Goal: Task Accomplishment & Management: Use online tool/utility

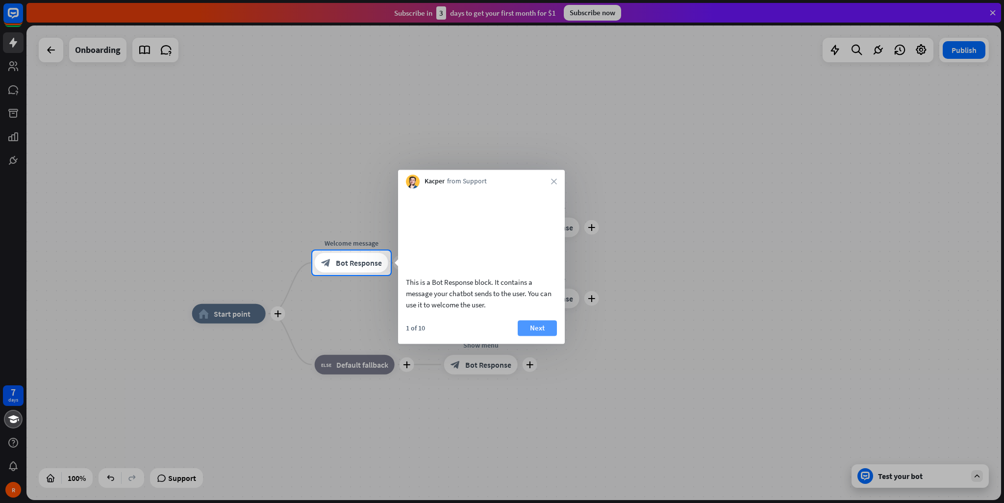
click at [539, 336] on button "Next" at bounding box center [537, 328] width 39 height 16
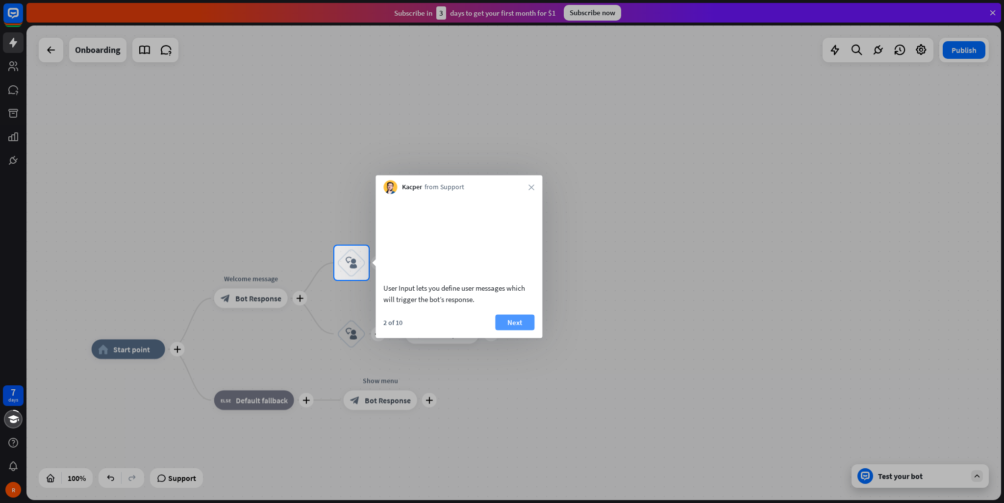
click at [511, 330] on button "Next" at bounding box center [514, 322] width 39 height 16
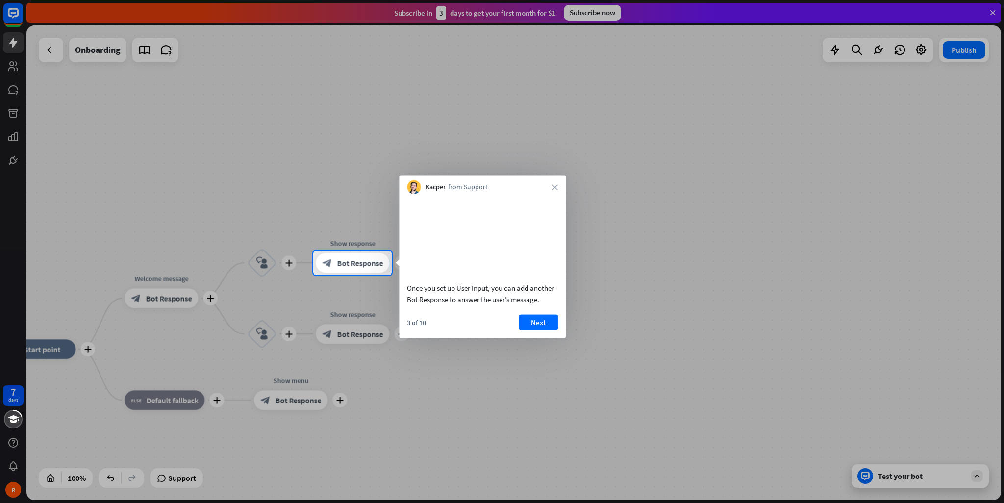
click at [222, 169] on div at bounding box center [502, 125] width 1004 height 251
click at [223, 169] on div at bounding box center [502, 125] width 1004 height 251
click at [552, 193] on div "Kacper from Support close Once you set up User Input, you can add another Bot R…" at bounding box center [481, 257] width 167 height 163
click at [553, 191] on div "Kacper from Support close" at bounding box center [481, 185] width 167 height 19
click at [549, 330] on button "Next" at bounding box center [537, 322] width 39 height 16
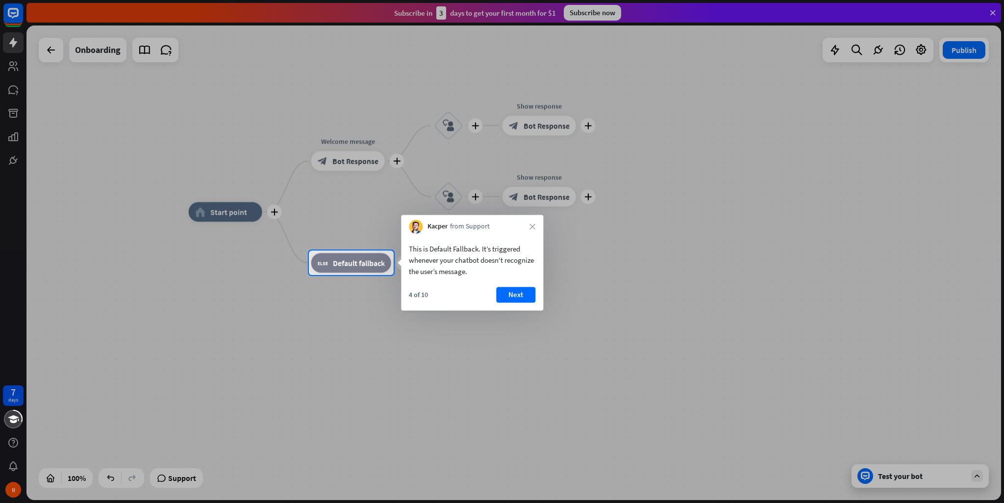
click at [517, 298] on button "Next" at bounding box center [515, 295] width 39 height 16
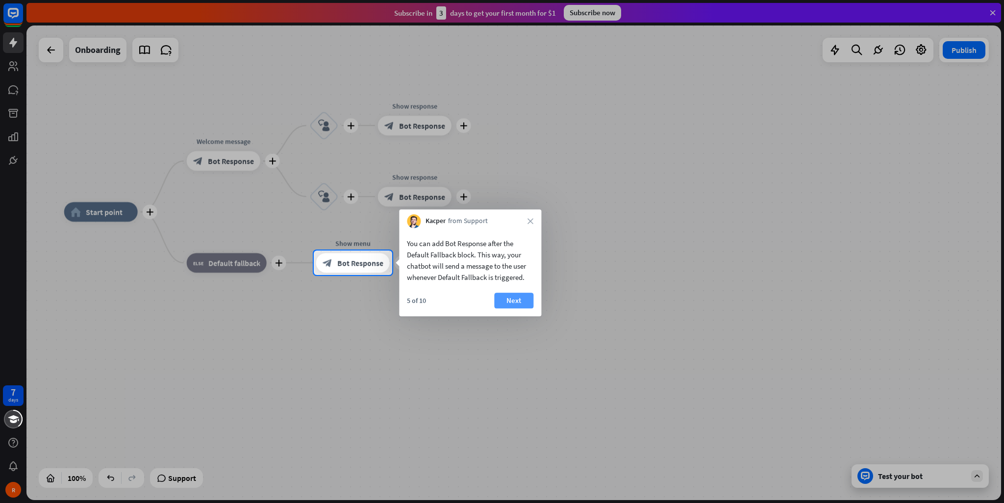
drag, startPoint x: 571, startPoint y: 303, endPoint x: 507, endPoint y: 303, distance: 64.2
click at [553, 303] on div at bounding box center [502, 389] width 1004 height 228
click at [499, 304] on button "Next" at bounding box center [513, 301] width 39 height 16
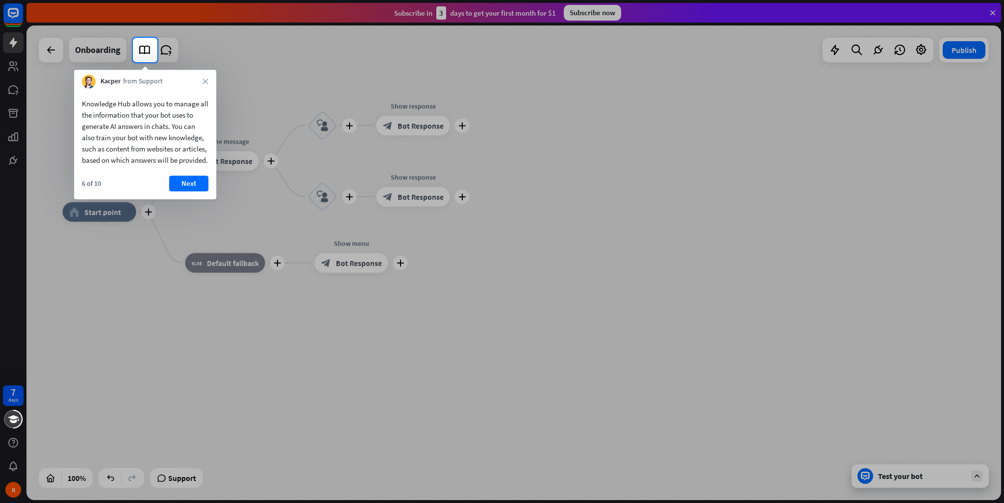
drag, startPoint x: 161, startPoint y: 189, endPoint x: 166, endPoint y: 190, distance: 5.1
click at [166, 190] on div "6 of 10 Next" at bounding box center [145, 188] width 142 height 24
drag, startPoint x: 188, startPoint y: 196, endPoint x: 206, endPoint y: 196, distance: 18.2
click at [190, 191] on button "Next" at bounding box center [188, 184] width 39 height 16
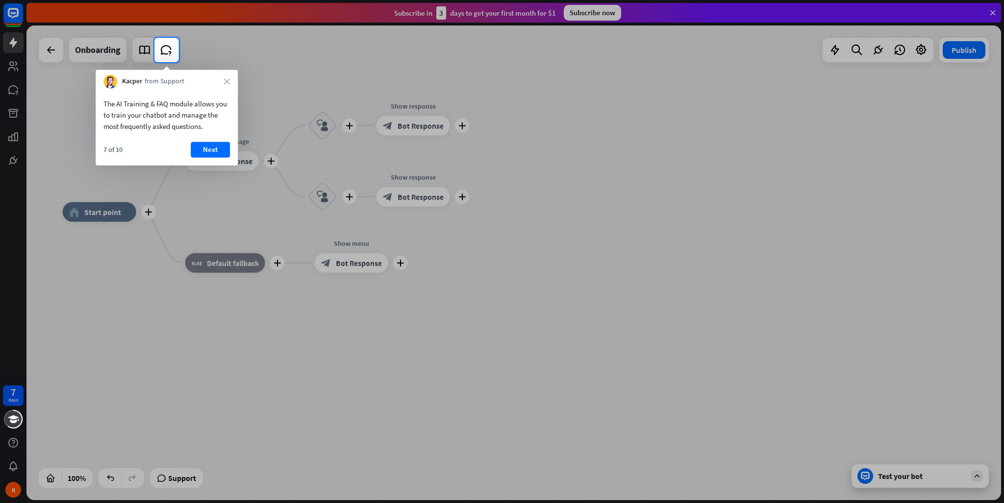
click at [222, 81] on div "Kacper from Support close" at bounding box center [167, 79] width 142 height 19
click at [228, 83] on icon "close" at bounding box center [227, 81] width 6 height 6
click at [200, 138] on button "Yes, leave" at bounding box center [199, 145] width 61 height 16
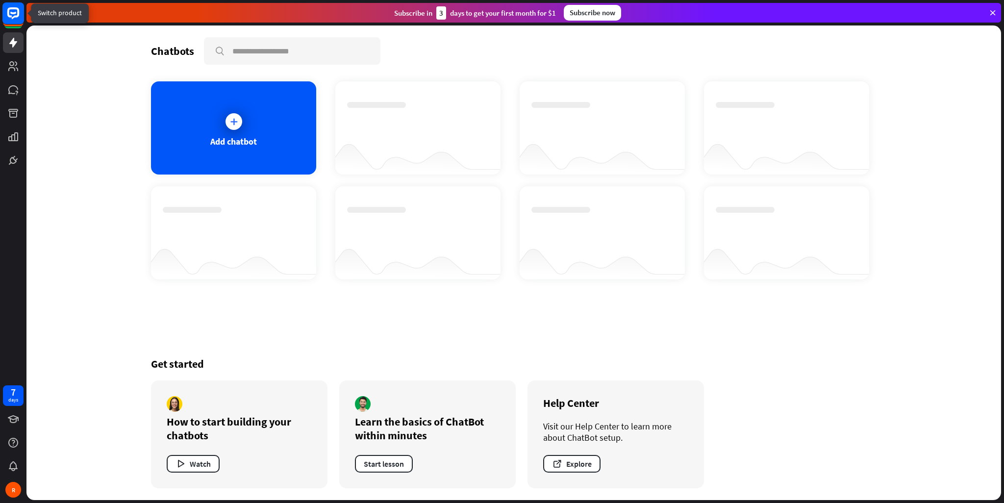
click at [7, 15] on rect at bounding box center [13, 13] width 22 height 22
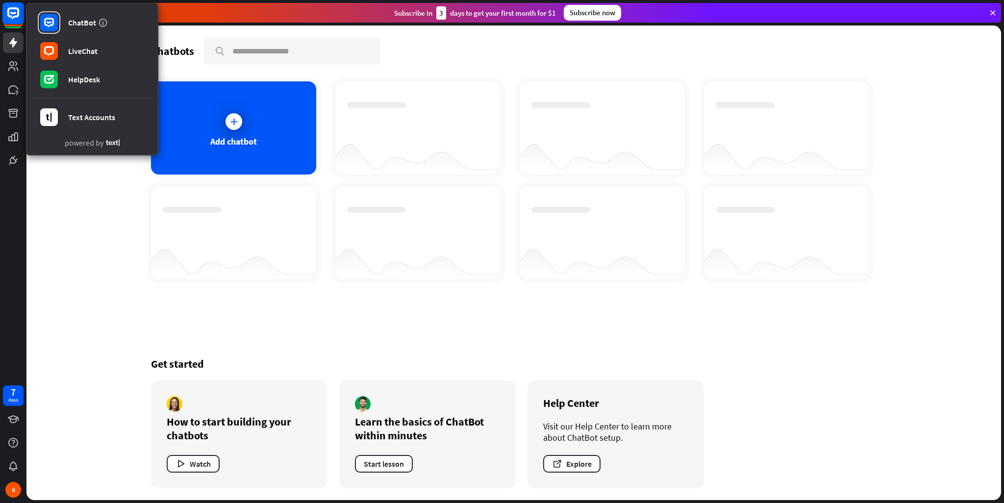
click at [5, 19] on rect at bounding box center [13, 13] width 22 height 22
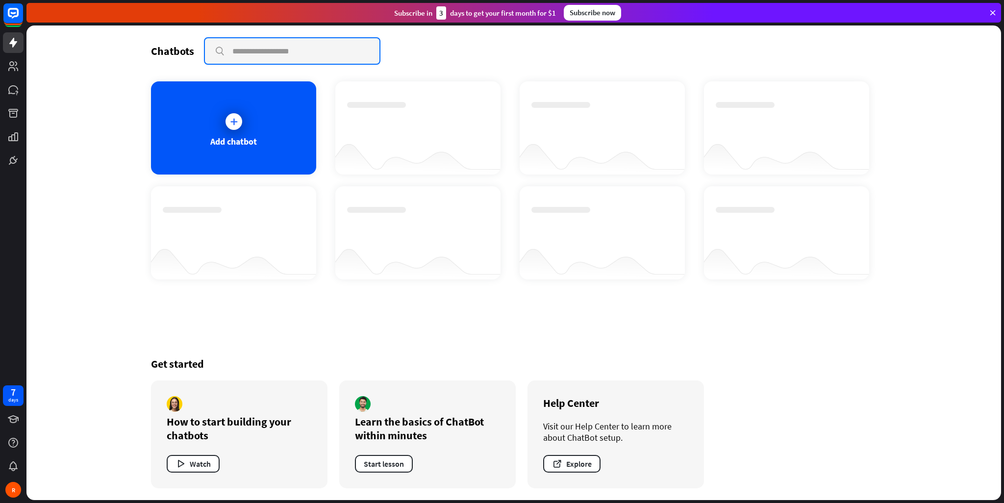
click at [255, 57] on input "text" at bounding box center [292, 51] width 175 height 26
click at [119, 98] on div "Chatbots search Add chatbot Get started How to start building your chatbots Wat…" at bounding box center [513, 263] width 975 height 475
click at [6, 59] on link at bounding box center [13, 66] width 21 height 21
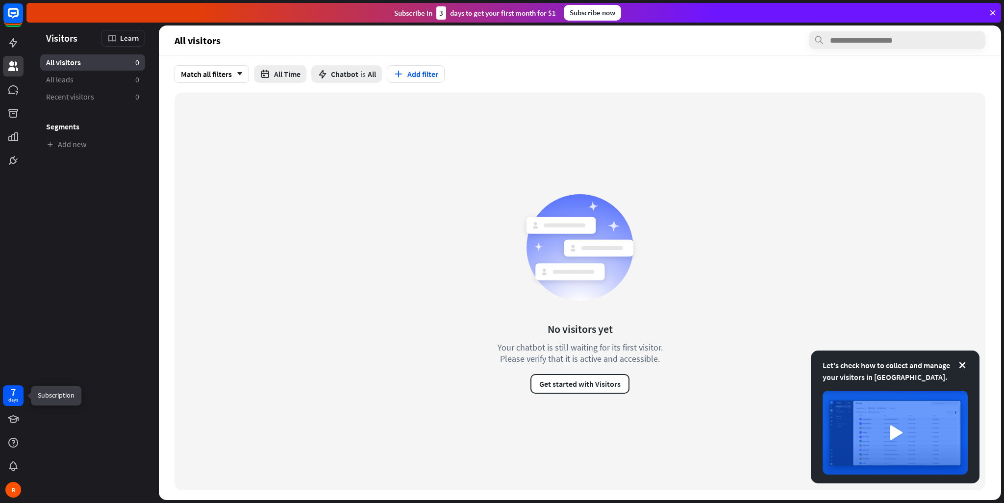
click at [9, 390] on div "7 days" at bounding box center [13, 396] width 10 height 16
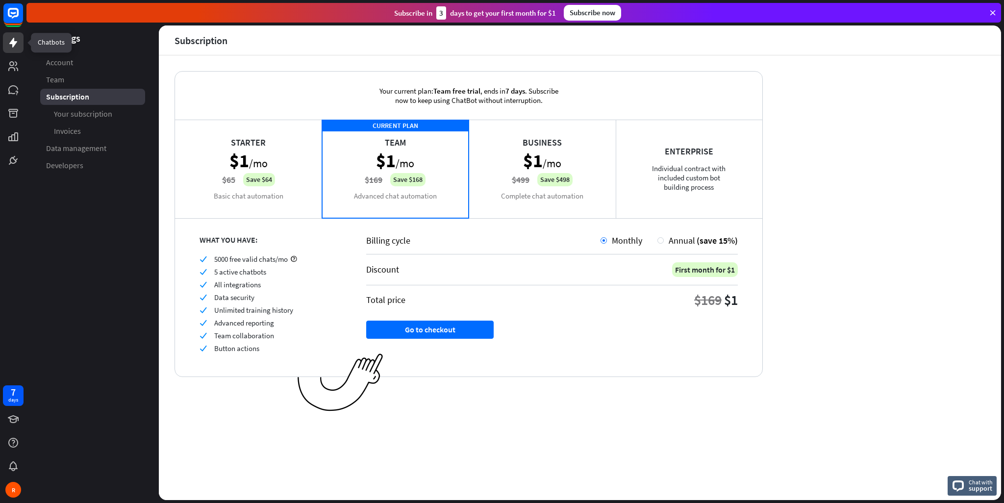
click at [17, 50] on link at bounding box center [13, 42] width 21 height 21
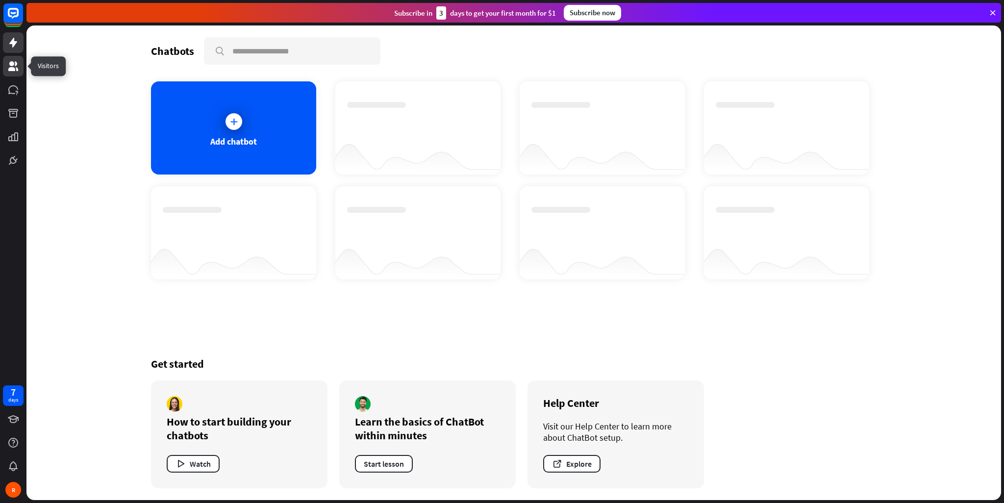
click at [4, 69] on link at bounding box center [13, 66] width 21 height 21
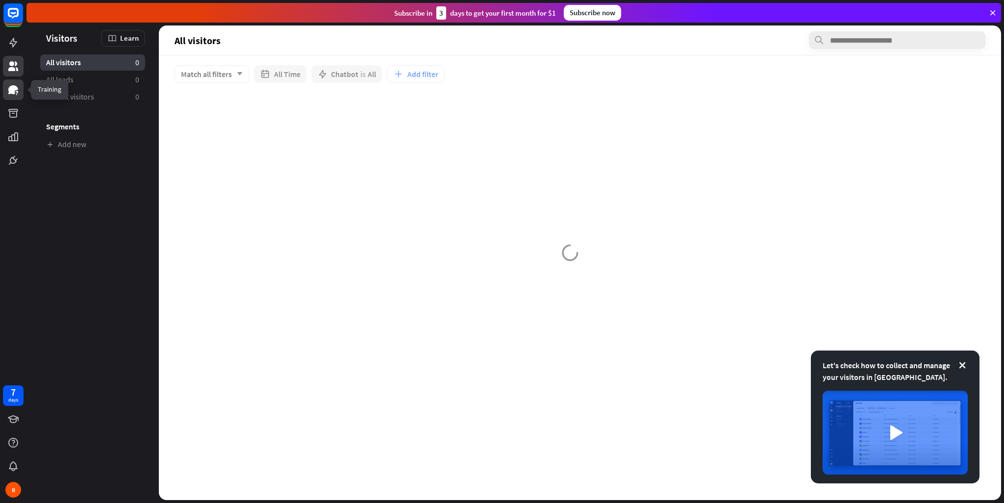
click at [10, 83] on link at bounding box center [13, 89] width 21 height 21
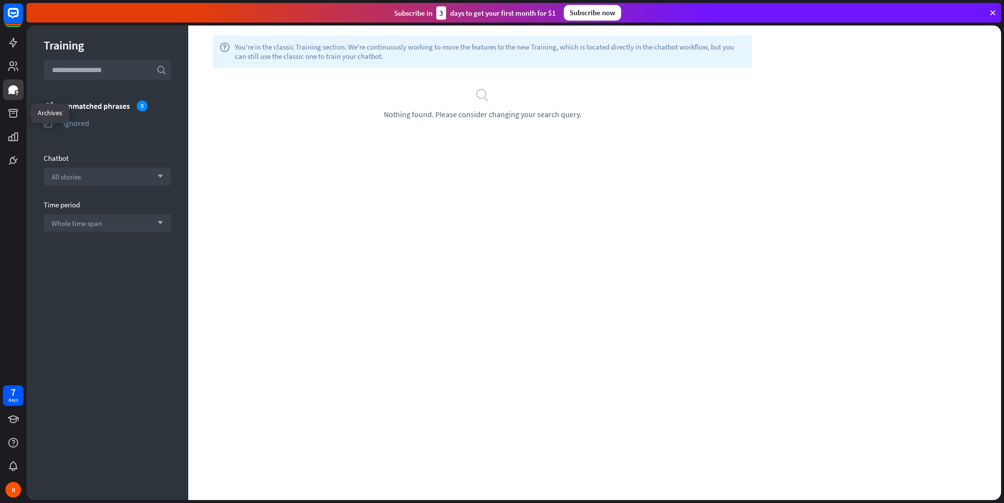
drag, startPoint x: 18, startPoint y: 110, endPoint x: 143, endPoint y: 324, distance: 247.5
click at [159, 334] on div "Training search unmatched_phrases Unmatched phrases 0 ignored Ignored Chatbot A…" at bounding box center [107, 263] width 162 height 475
click at [3, 109] on link at bounding box center [13, 113] width 21 height 21
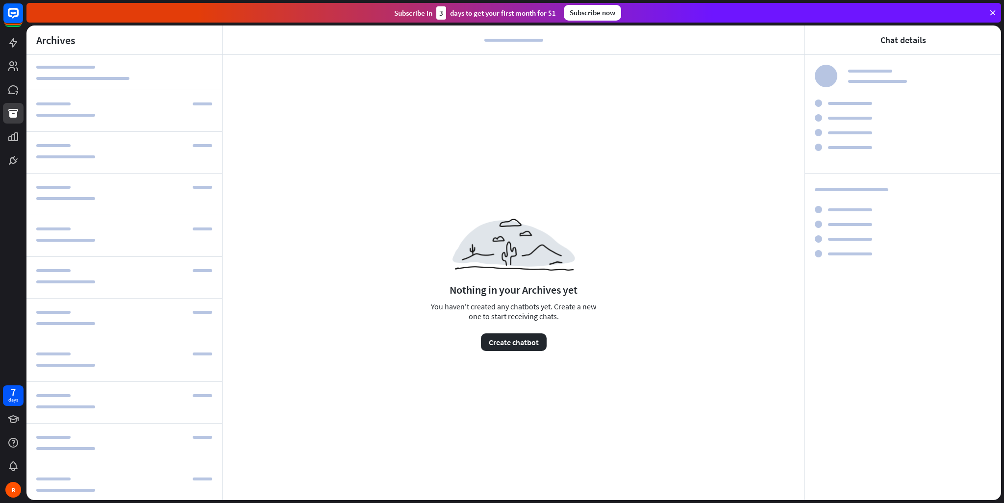
click at [992, 9] on icon at bounding box center [993, 12] width 9 height 9
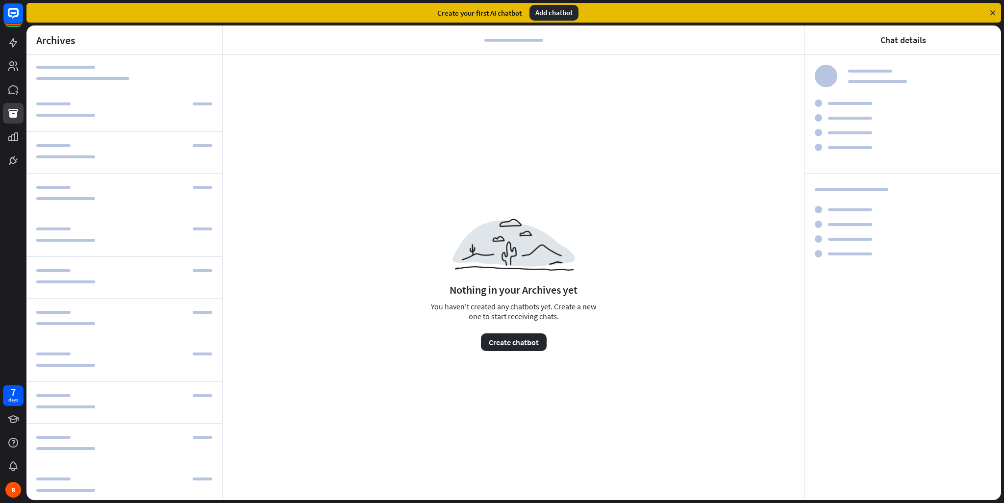
click at [13, 54] on div at bounding box center [13, 85] width 26 height 171
click at [17, 33] on link at bounding box center [13, 42] width 21 height 21
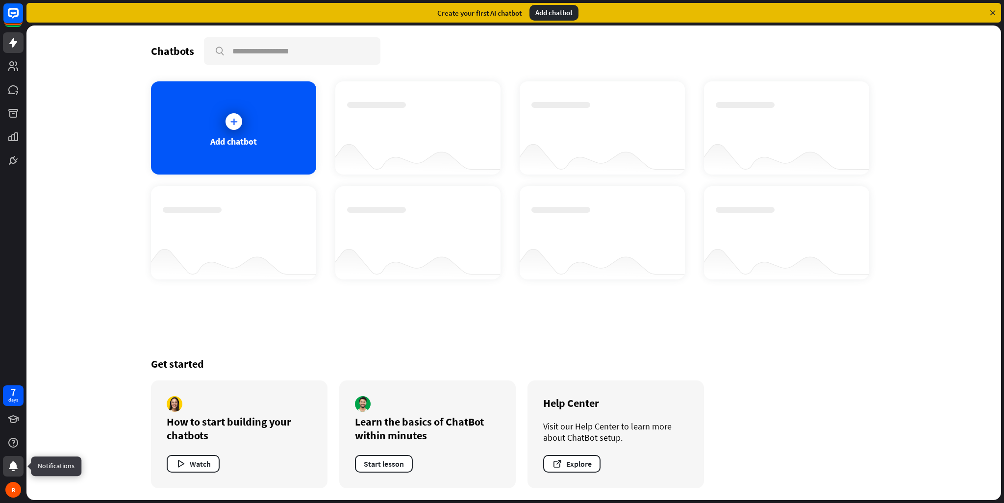
click at [12, 465] on icon at bounding box center [13, 466] width 9 height 10
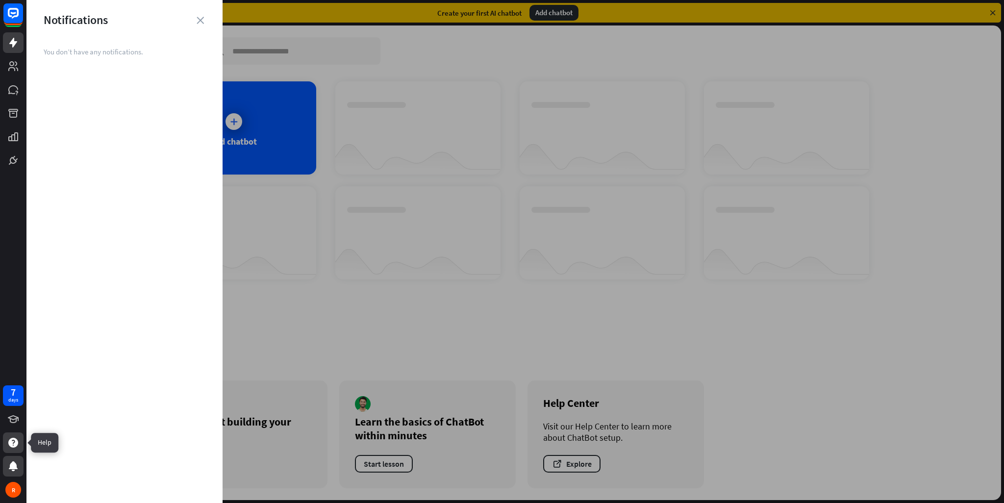
click at [15, 452] on div at bounding box center [13, 443] width 21 height 21
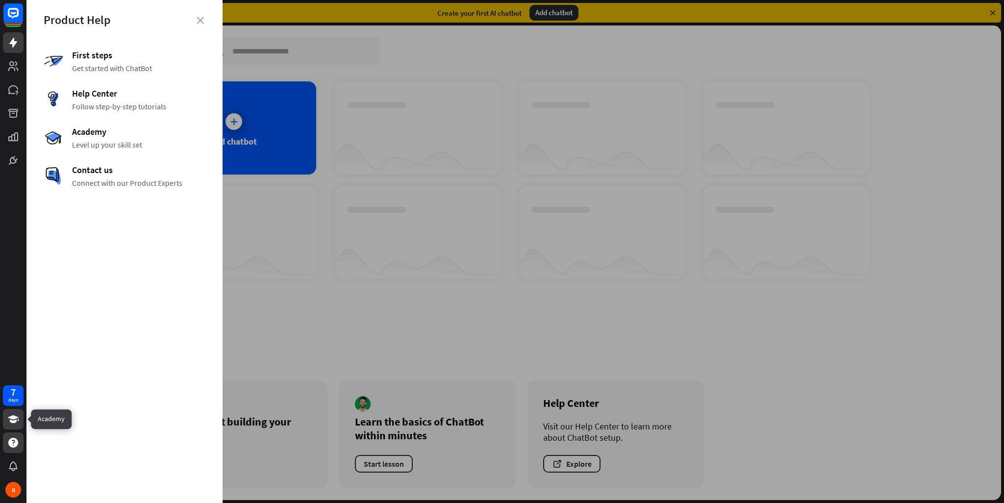
click at [8, 424] on icon at bounding box center [13, 419] width 12 height 12
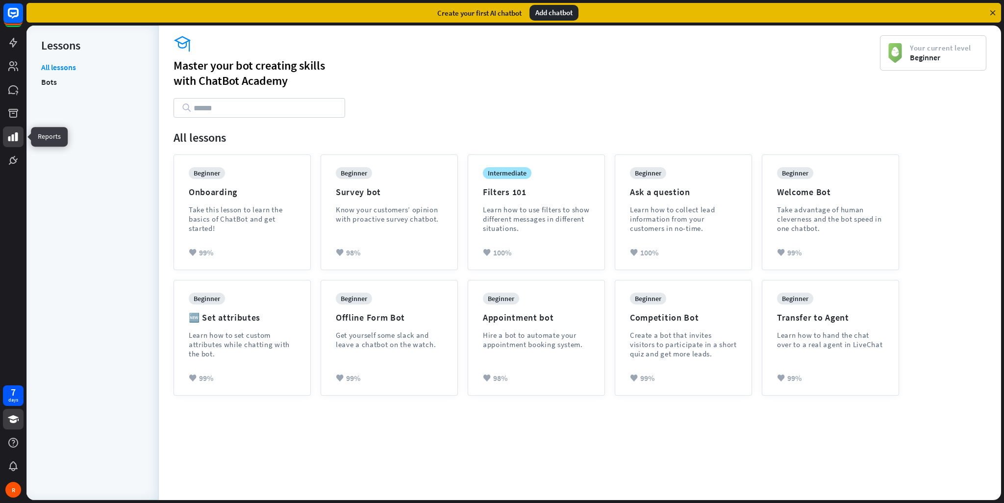
click at [14, 135] on icon at bounding box center [13, 137] width 12 height 12
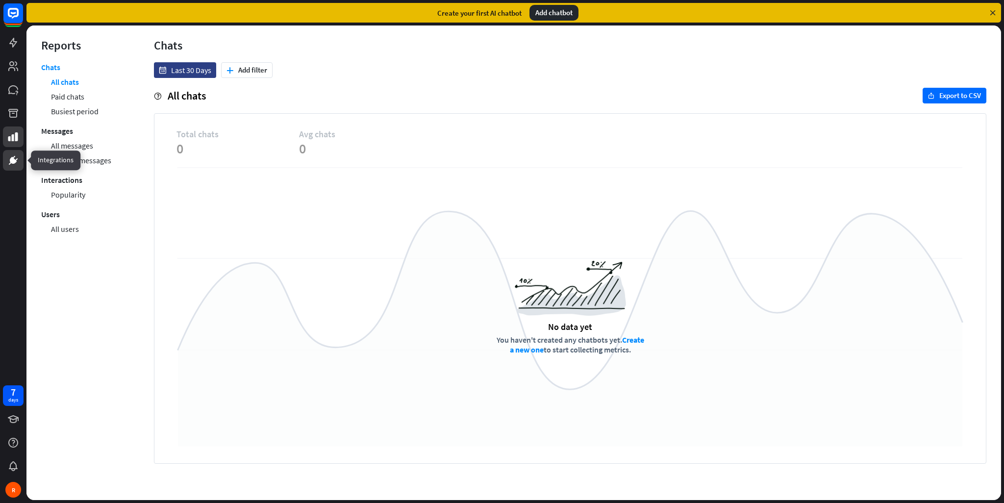
click at [16, 165] on icon at bounding box center [13, 160] width 12 height 12
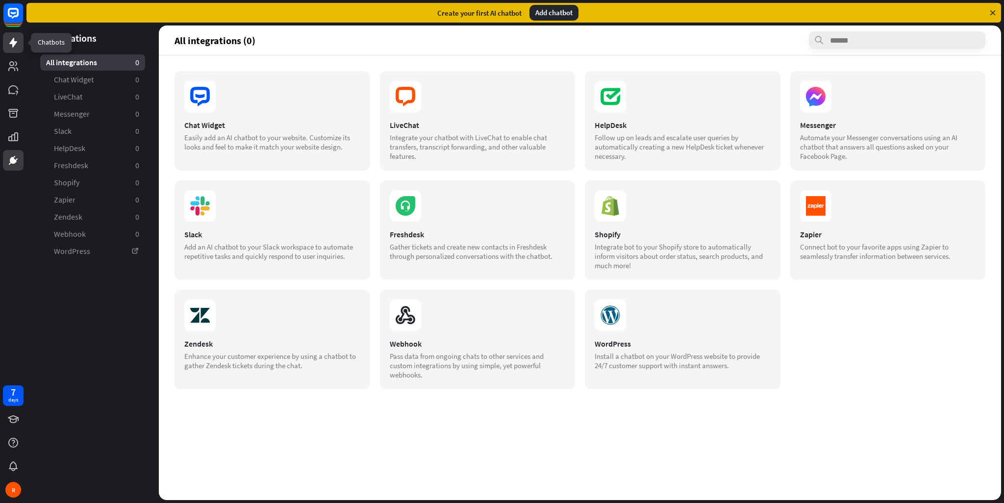
click at [7, 48] on icon at bounding box center [13, 43] width 12 height 12
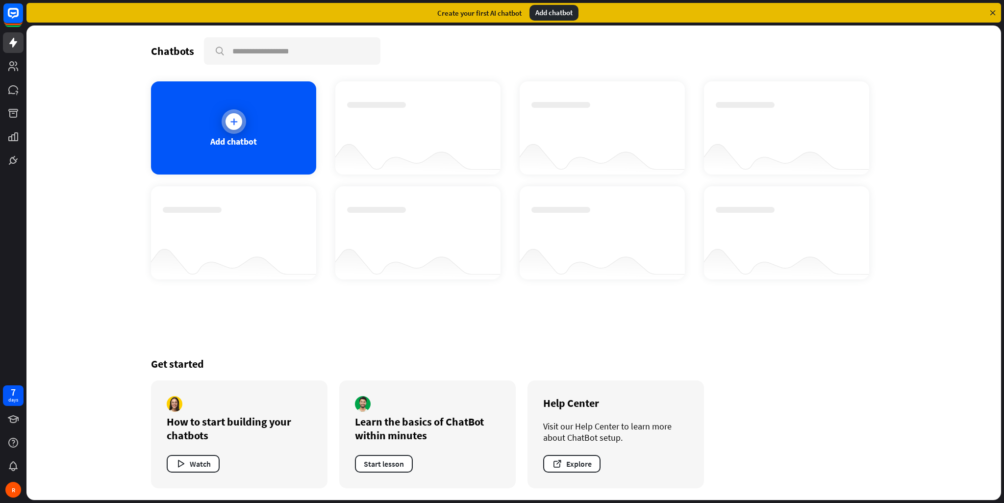
click at [236, 132] on div at bounding box center [234, 121] width 25 height 25
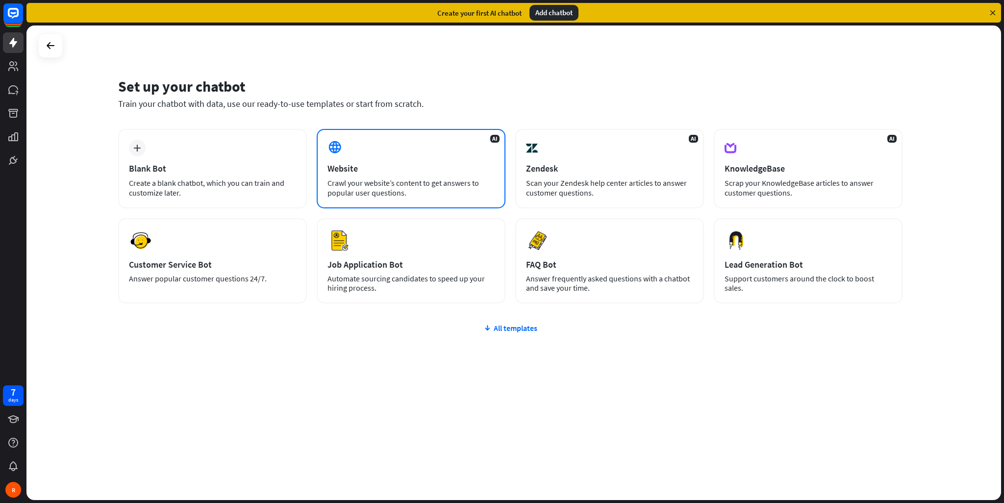
click at [433, 176] on div "AI Website Crawl your website’s content to get answers to popular user question…" at bounding box center [411, 168] width 189 height 79
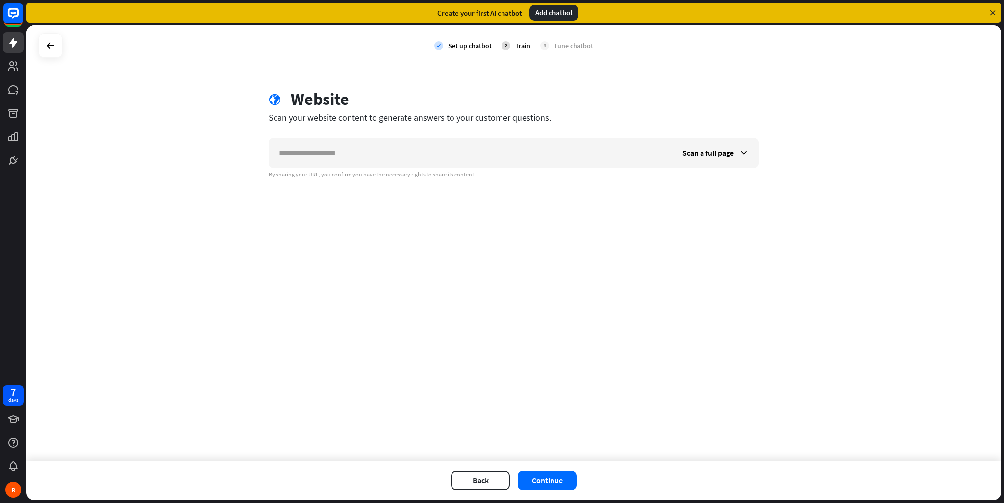
click at [518, 48] on div "Train" at bounding box center [522, 45] width 15 height 9
click at [713, 165] on div "Scan a full page" at bounding box center [716, 152] width 86 height 29
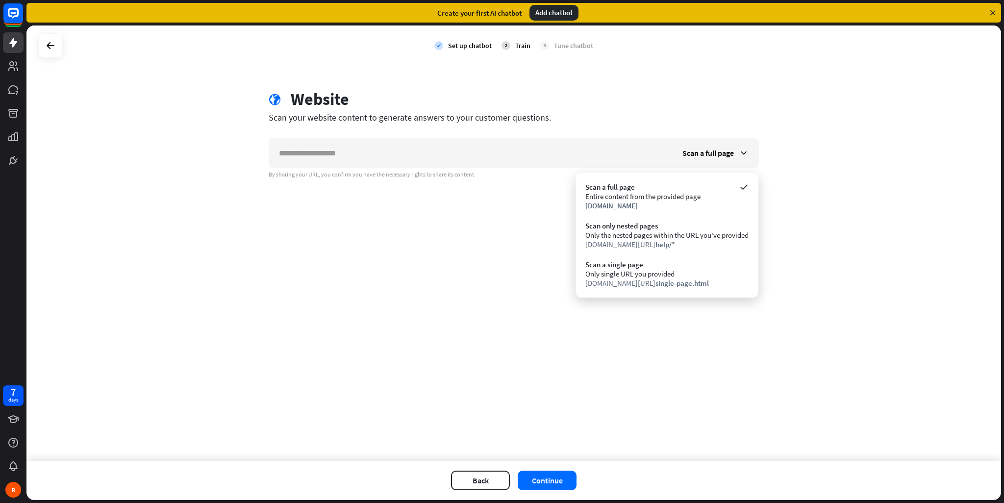
click at [465, 229] on div "check Set up chatbot 2 Train 3 Tune chatbot globe Website Scan your website con…" at bounding box center [513, 243] width 975 height 435
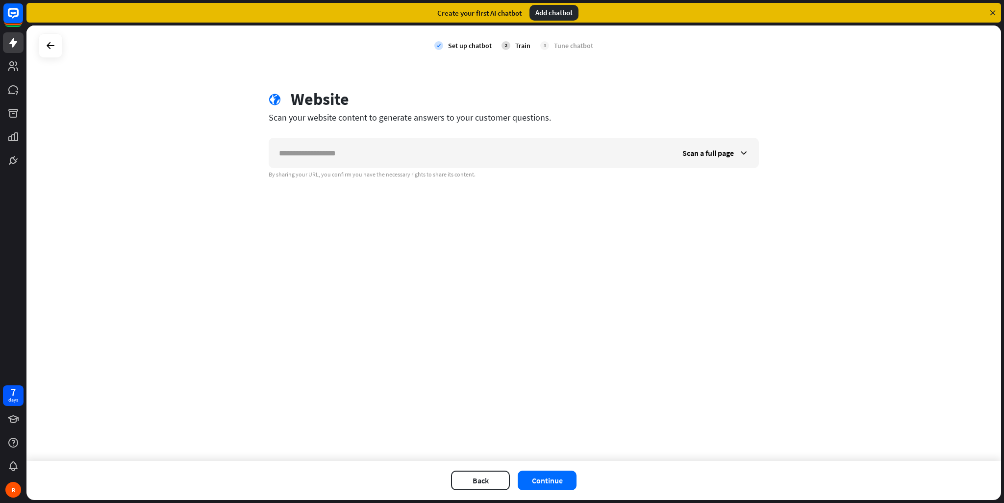
click at [296, 83] on div "check Set up chatbot 2 Train 3 Tune chatbot globe Website Scan your website con…" at bounding box center [513, 243] width 975 height 435
click at [294, 91] on div "Website" at bounding box center [320, 99] width 58 height 20
click at [351, 172] on div "By sharing your URL, you confirm you have the necessary rights to share its con…" at bounding box center [514, 175] width 490 height 8
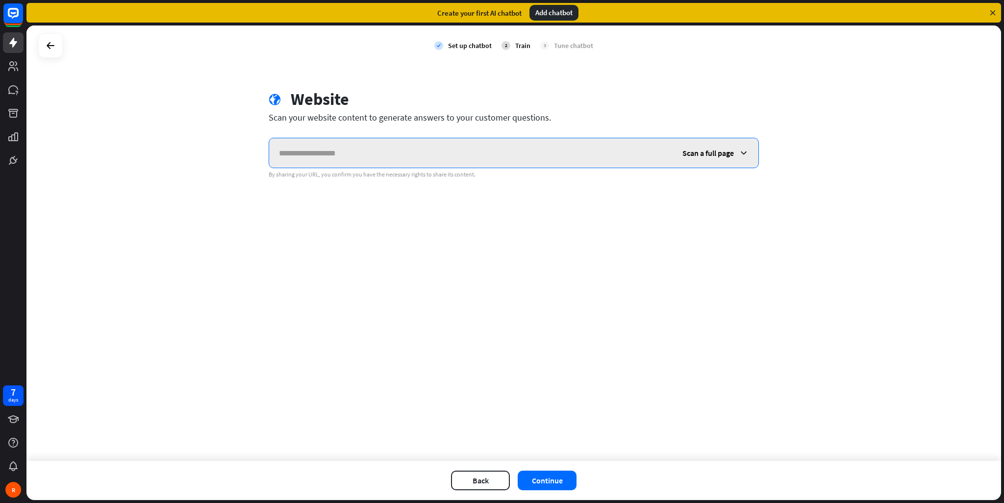
click at [355, 163] on input "text" at bounding box center [471, 152] width 404 height 29
drag, startPoint x: 355, startPoint y: 157, endPoint x: 360, endPoint y: 158, distance: 5.5
click at [355, 158] on input "text" at bounding box center [471, 152] width 404 height 29
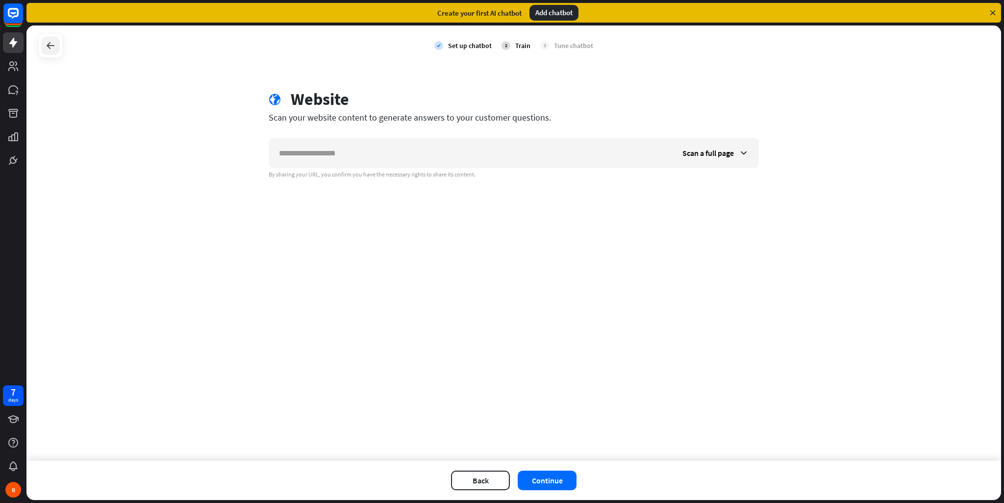
click at [43, 51] on div at bounding box center [50, 45] width 25 height 25
click at [43, 51] on div at bounding box center [50, 45] width 19 height 19
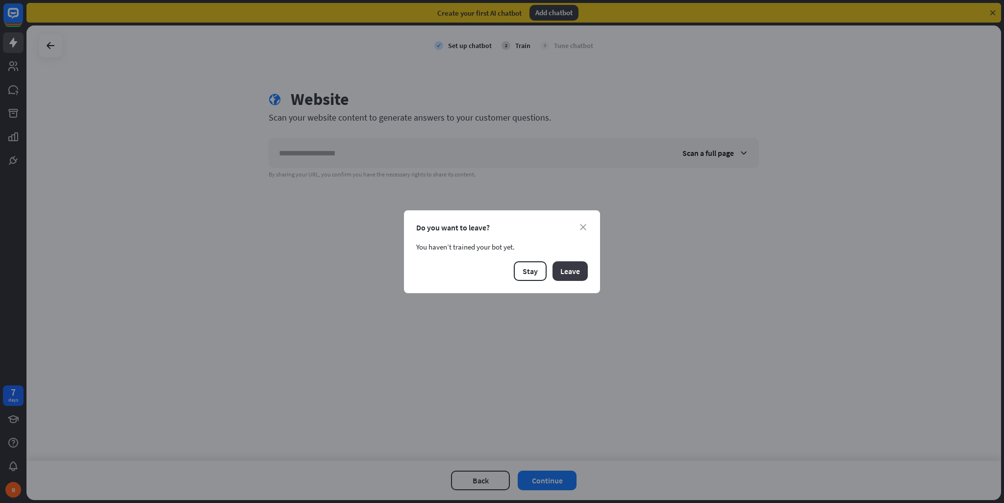
click at [557, 269] on button "Leave" at bounding box center [570, 271] width 35 height 20
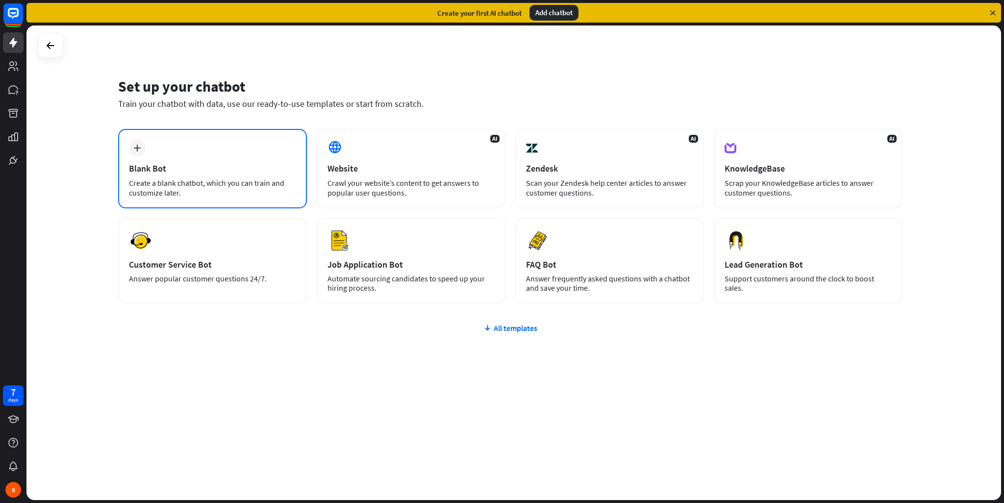
click at [231, 159] on div "plus Blank Bot Create a blank chatbot, which you can train and customize later." at bounding box center [212, 168] width 189 height 79
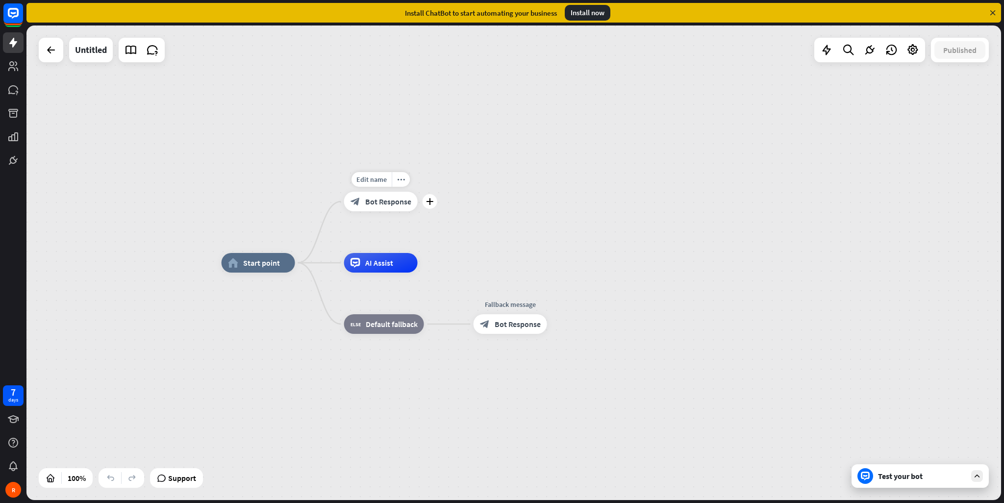
click at [379, 207] on div "block_bot_response Bot Response" at bounding box center [381, 202] width 74 height 20
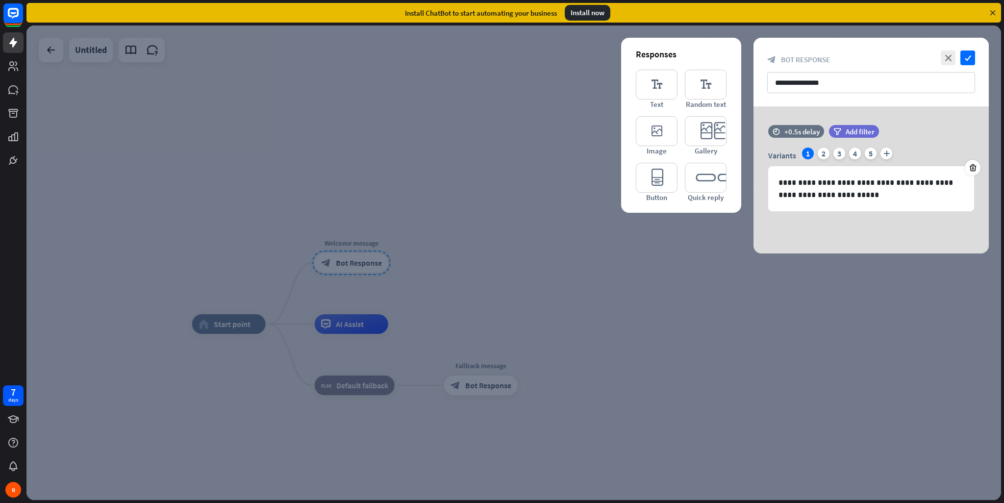
click at [636, 274] on div at bounding box center [513, 263] width 975 height 475
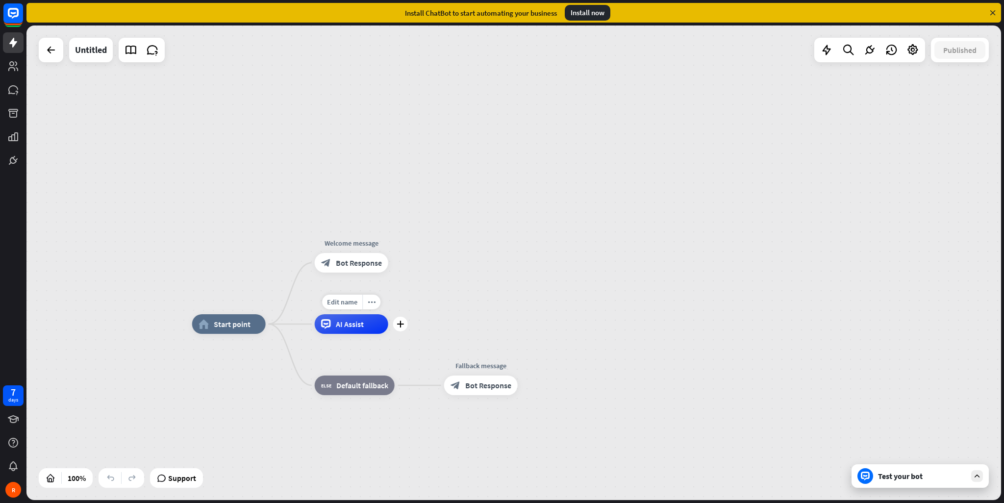
click at [361, 330] on div "AI Assist" at bounding box center [352, 324] width 74 height 20
drag, startPoint x: 107, startPoint y: 112, endPoint x: 89, endPoint y: 95, distance: 25.3
click at [102, 109] on div "home_2 Start point Welcome message block_bot_response Bot Response AI Assist bl…" at bounding box center [513, 263] width 975 height 475
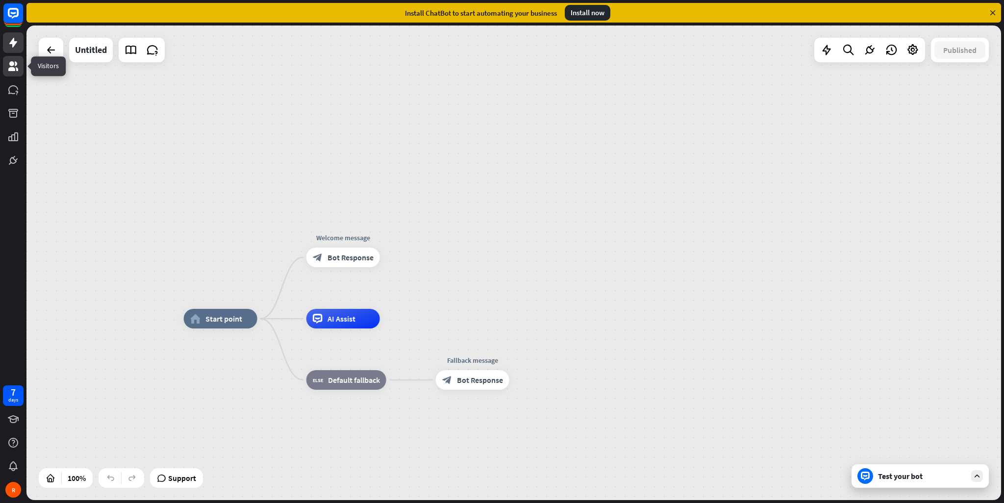
click at [22, 70] on link at bounding box center [13, 66] width 21 height 21
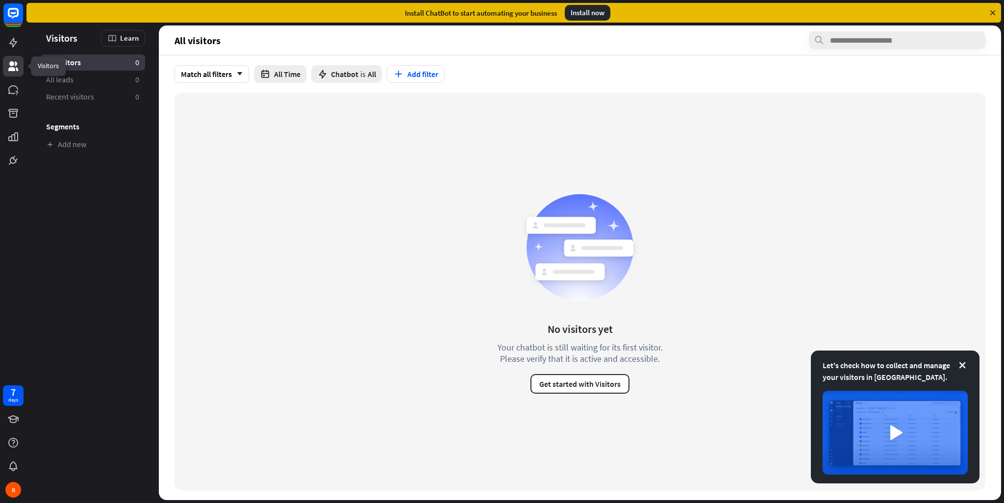
click at [15, 63] on icon at bounding box center [13, 66] width 10 height 10
click at [13, 61] on icon at bounding box center [13, 66] width 10 height 10
click at [8, 60] on icon at bounding box center [13, 66] width 12 height 12
click at [9, 53] on div at bounding box center [13, 85] width 26 height 171
click at [10, 49] on link at bounding box center [13, 42] width 21 height 21
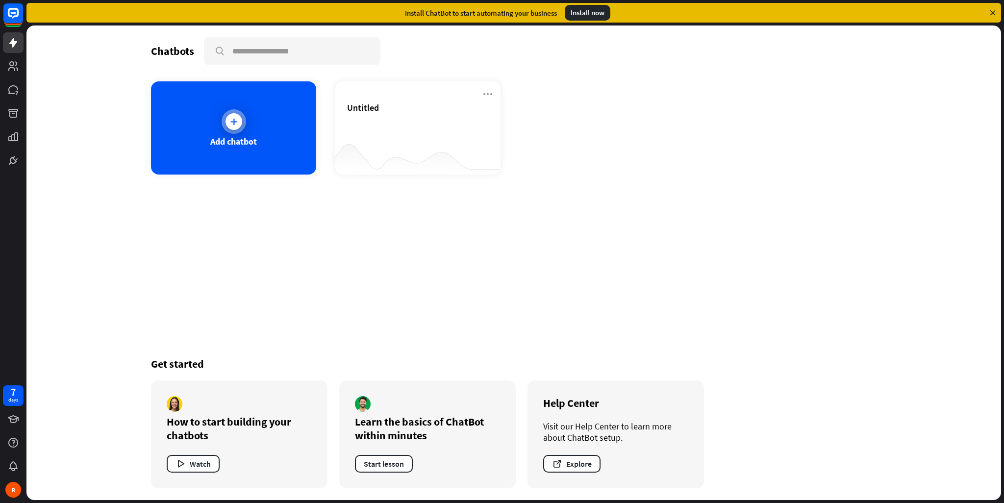
click at [257, 157] on div "Add chatbot" at bounding box center [233, 127] width 165 height 93
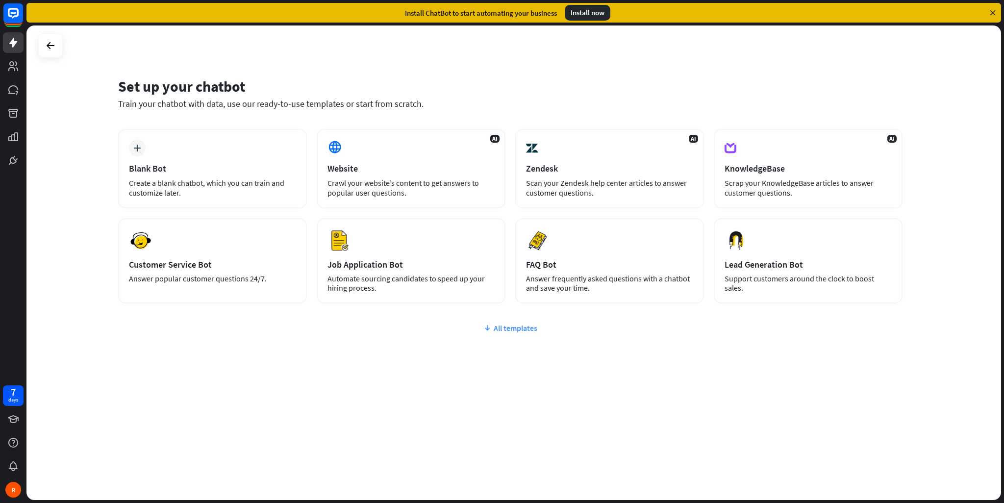
drag, startPoint x: 509, startPoint y: 341, endPoint x: 513, endPoint y: 330, distance: 11.9
click at [510, 341] on div "plus Blank Bot Create a blank chatbot, which you can train and customize later.…" at bounding box center [510, 275] width 785 height 292
click at [513, 330] on div "All templates" at bounding box center [510, 328] width 785 height 10
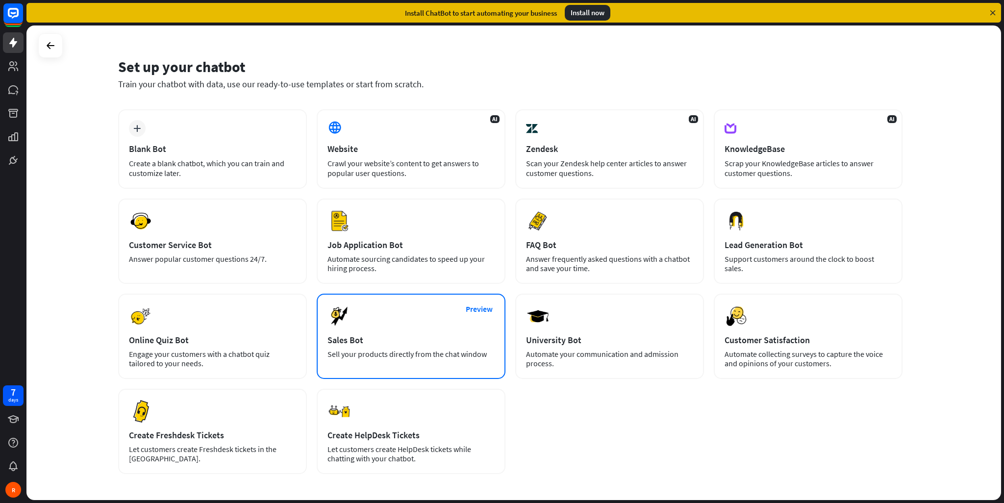
scroll to position [61, 0]
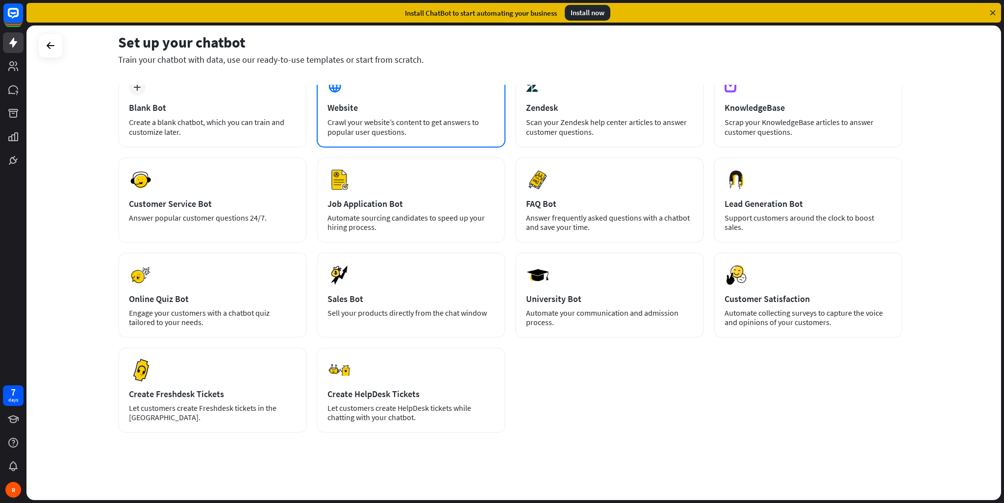
click at [400, 131] on div "Crawl your website’s content to get answers to popular user questions." at bounding box center [411, 127] width 167 height 20
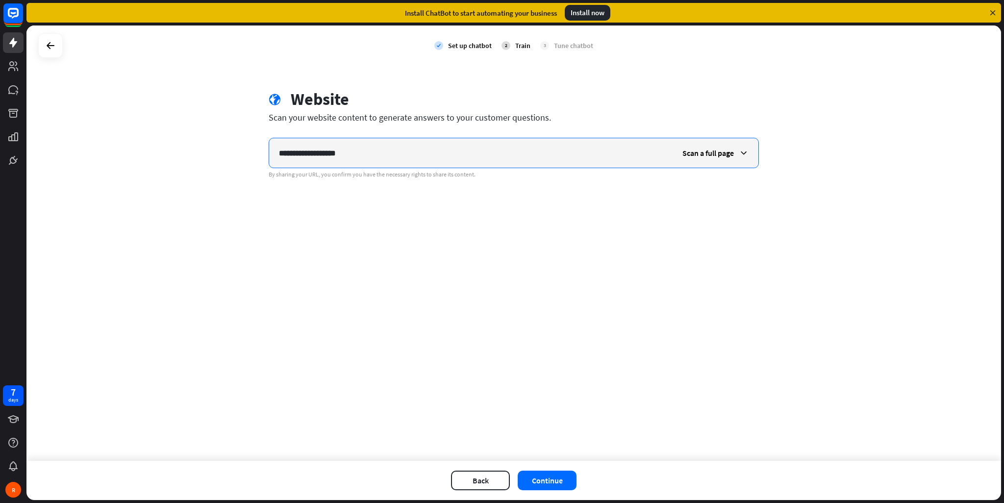
type input "**********"
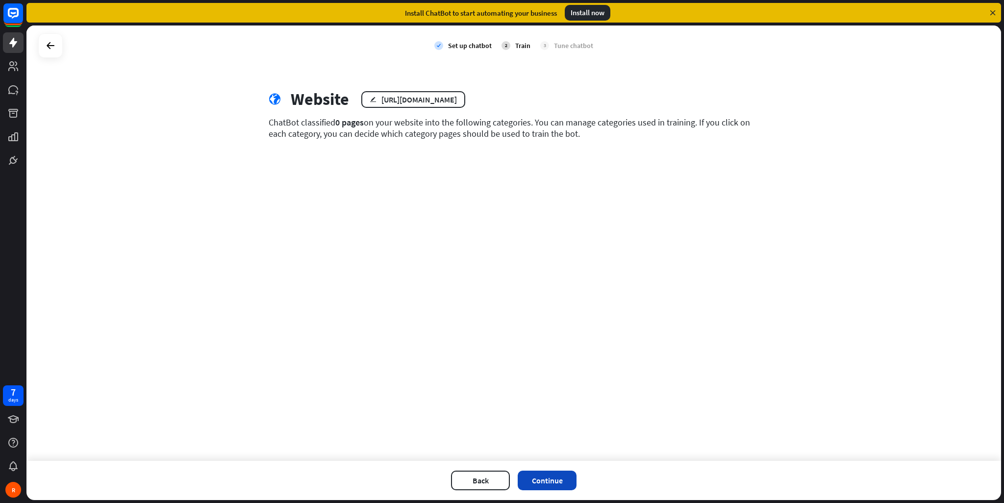
click at [566, 471] on button "Continue" at bounding box center [547, 481] width 59 height 20
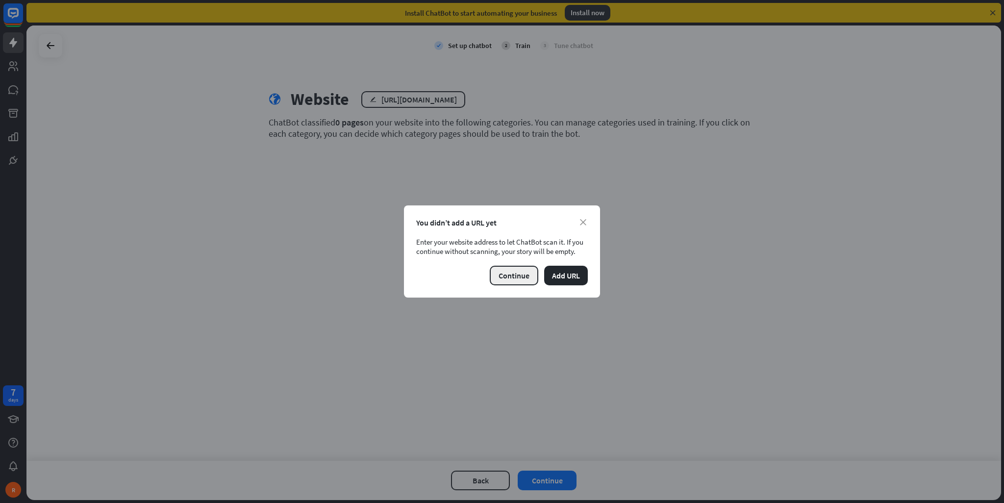
click at [512, 280] on button "Continue" at bounding box center [514, 276] width 49 height 20
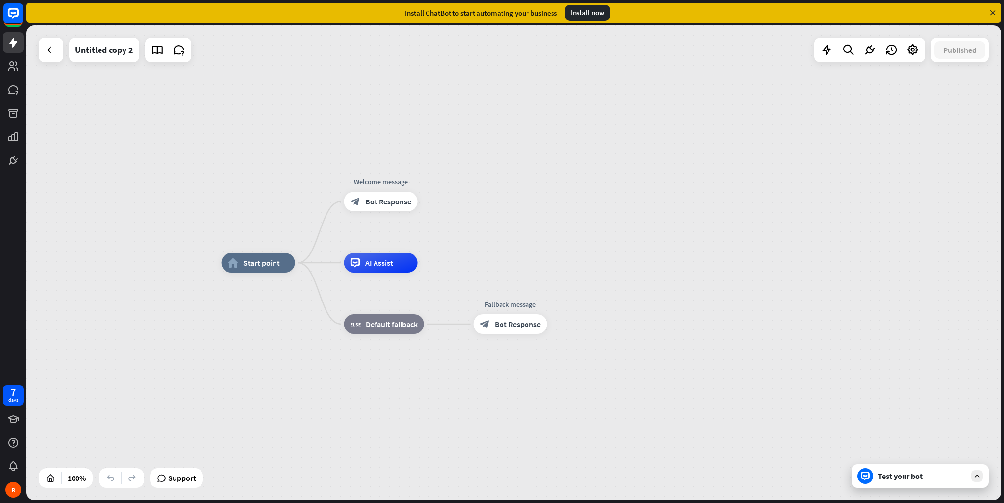
click at [93, 64] on div "home_2 Start point Welcome message block_bot_response Bot Response AI Assist bl…" at bounding box center [513, 263] width 975 height 475
click at [507, 334] on div "Edit name more_horiz plus block_bot_response Bot Response" at bounding box center [511, 324] width 74 height 20
click at [952, 489] on div "home_2 Start point Welcome message block_bot_response Bot Response AI Assist bl…" at bounding box center [709, 500] width 975 height 475
click at [951, 484] on div "Test your bot" at bounding box center [920, 476] width 137 height 24
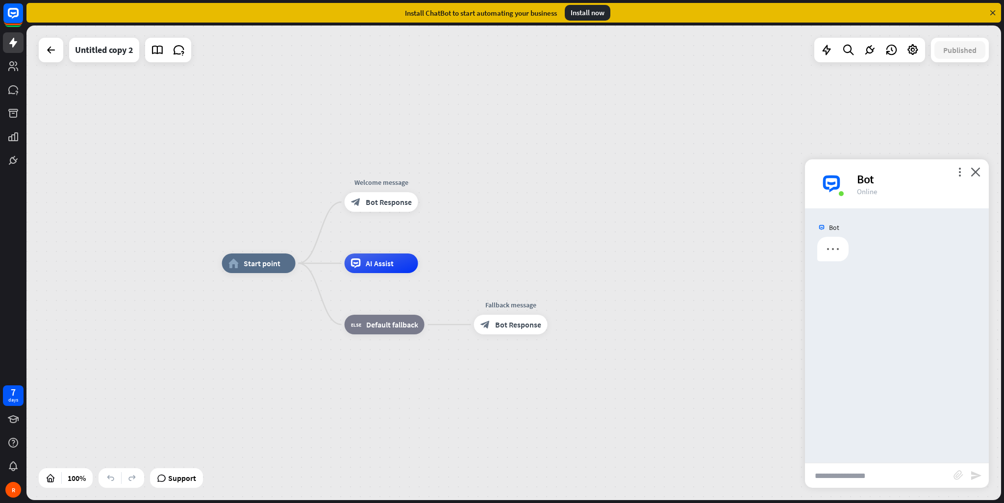
drag, startPoint x: 907, startPoint y: 477, endPoint x: 896, endPoint y: 473, distance: 11.0
click at [898, 473] on input "text" at bounding box center [879, 475] width 149 height 25
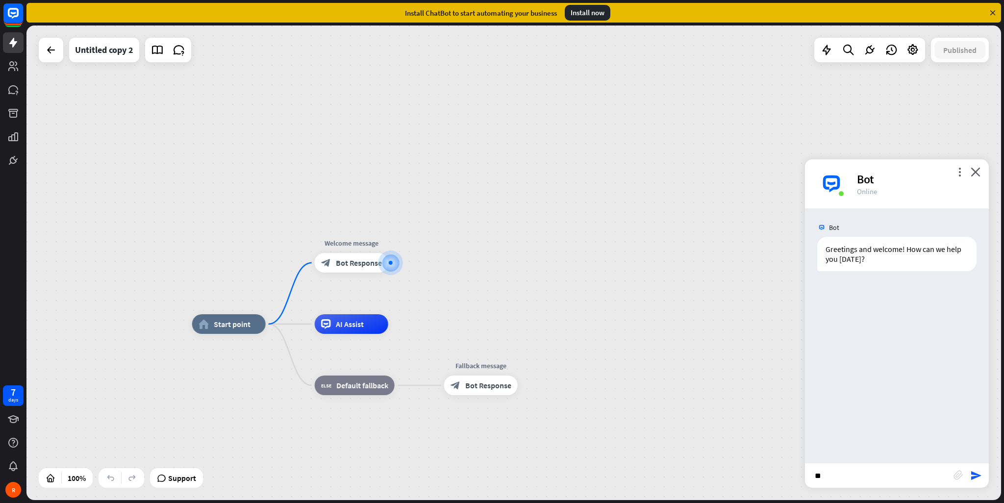
type input "***"
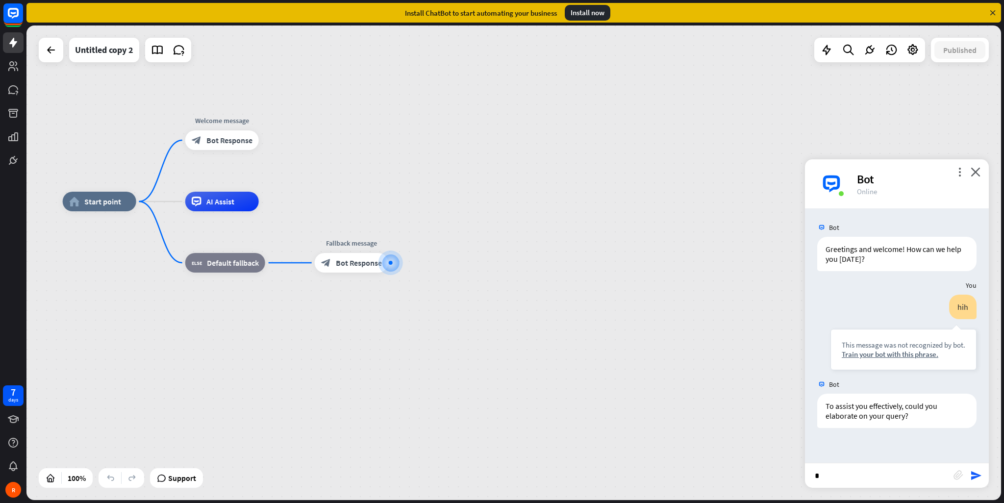
type input "**"
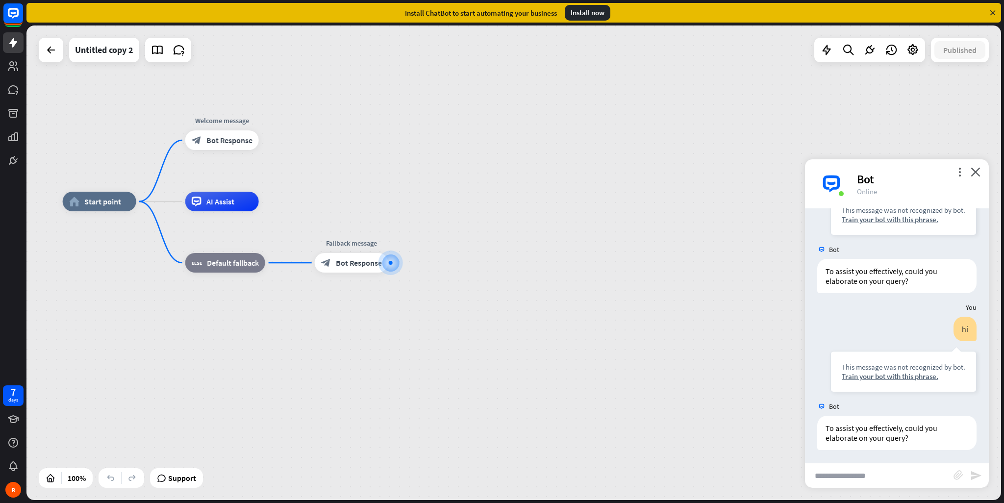
scroll to position [136, 0]
click at [390, 259] on div at bounding box center [390, 263] width 10 height 10
click at [396, 264] on div "plus" at bounding box center [400, 263] width 15 height 15
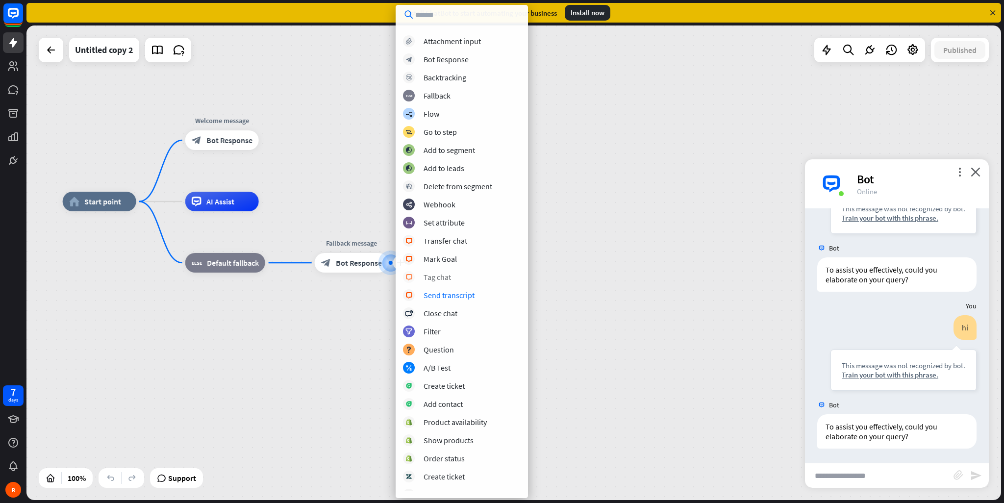
scroll to position [79, 0]
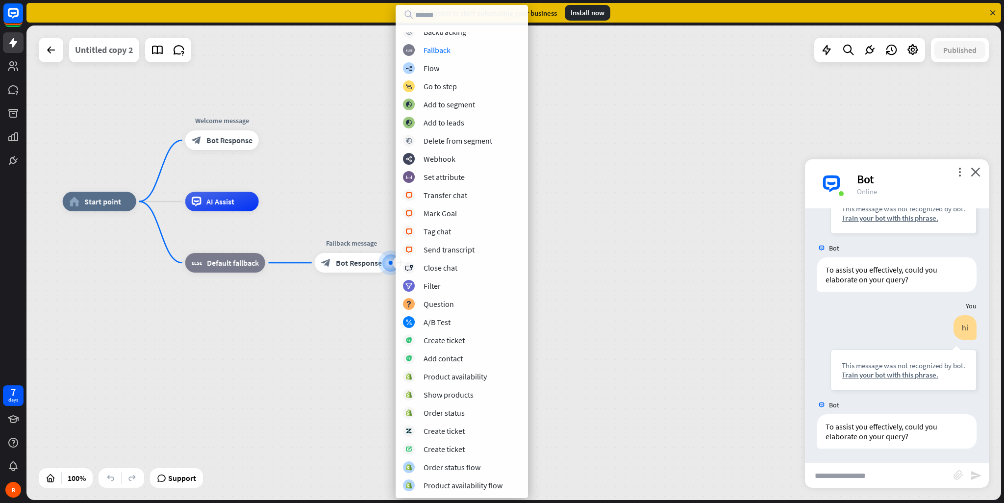
click at [79, 48] on div "Untitled copy 2" at bounding box center [104, 50] width 58 height 25
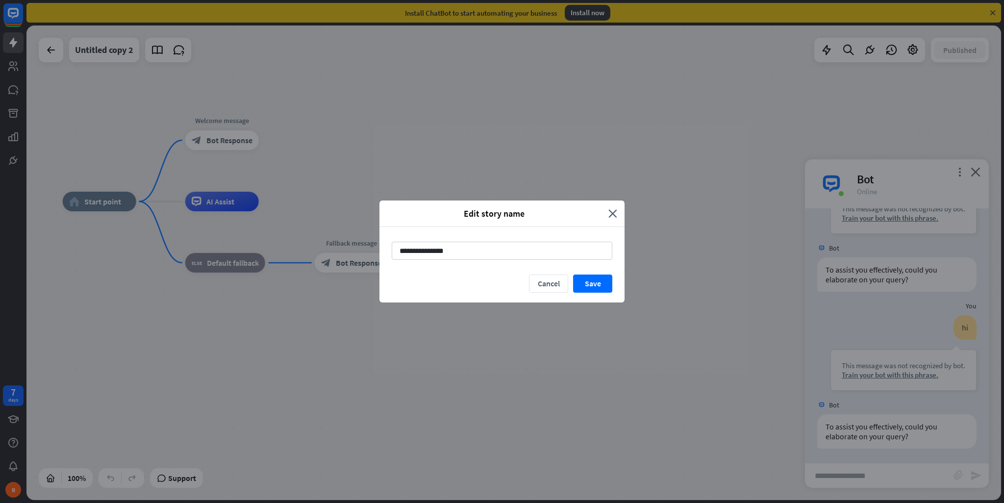
click at [50, 39] on div "**********" at bounding box center [502, 251] width 1004 height 503
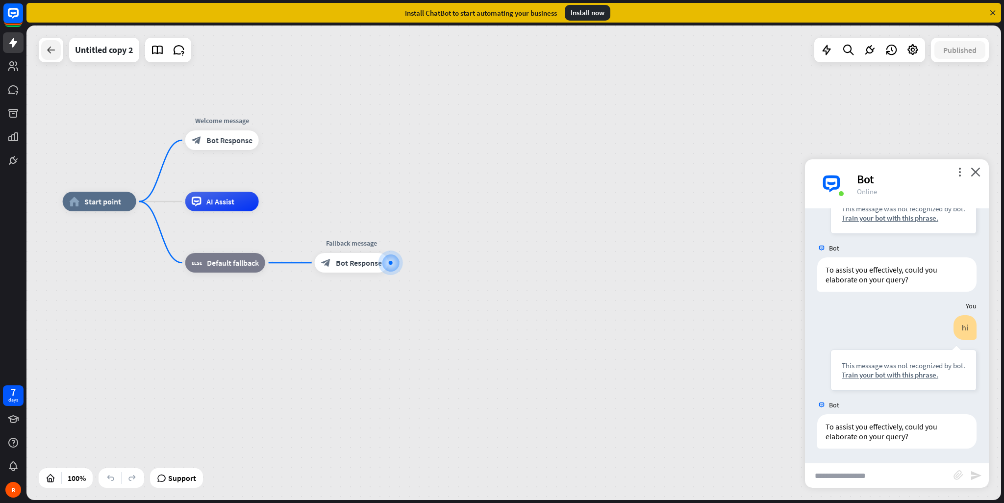
click at [47, 46] on icon at bounding box center [51, 50] width 12 height 12
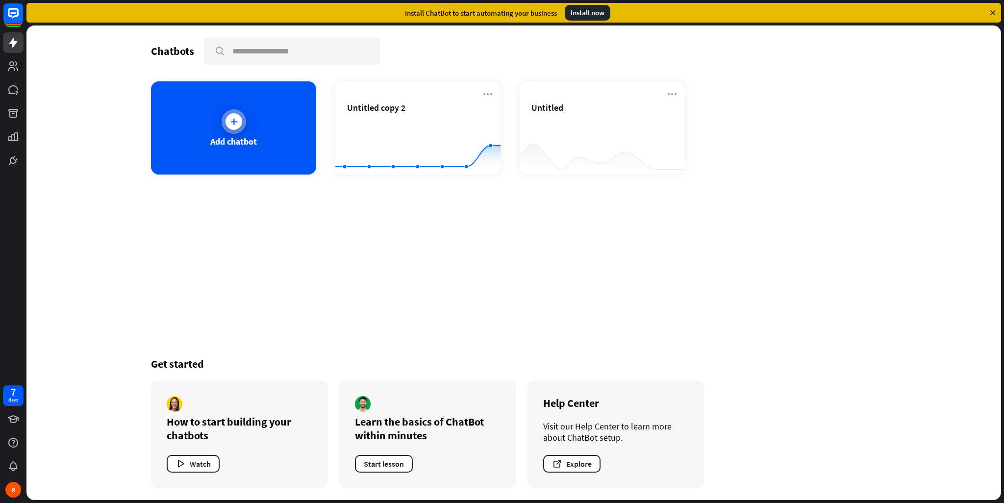
click at [230, 142] on div "Add chatbot" at bounding box center [233, 141] width 47 height 11
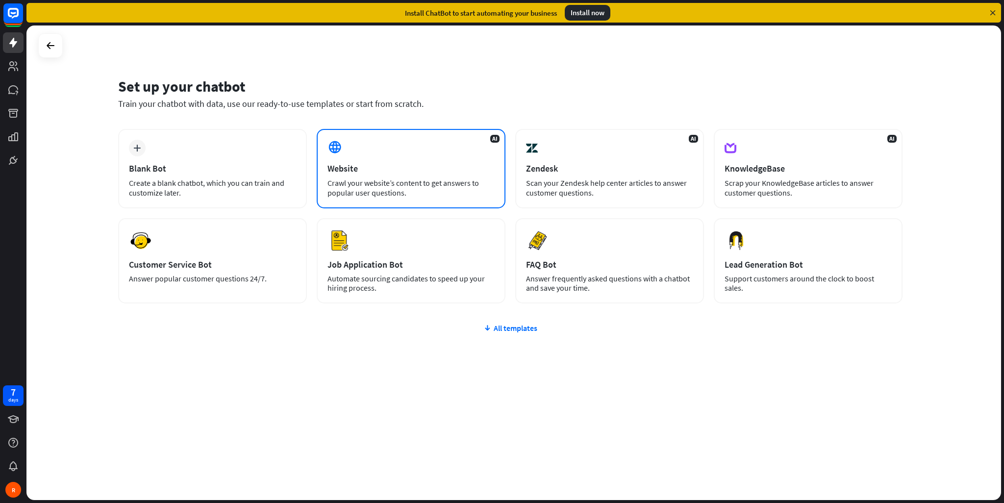
click at [380, 177] on div "AI Website Crawl your website’s content to get answers to popular user question…" at bounding box center [411, 168] width 189 height 79
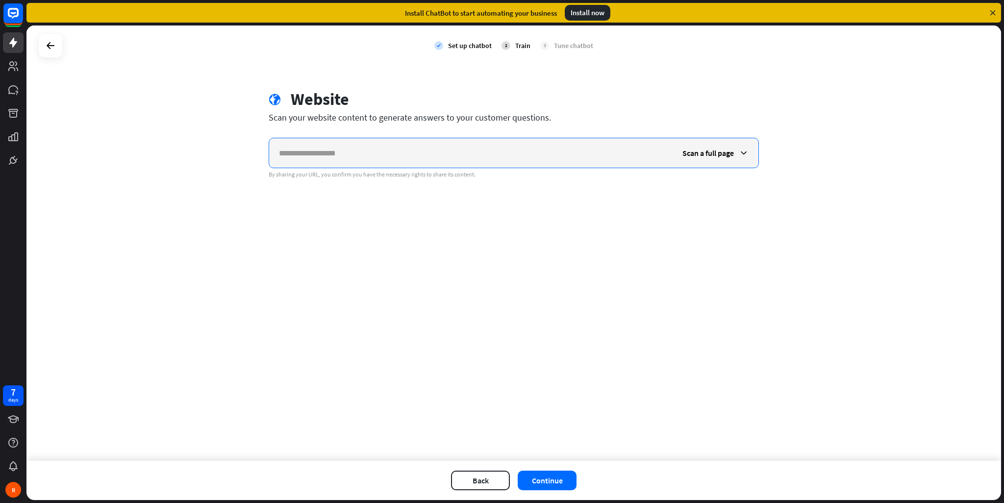
paste input "**********"
type input "**********"
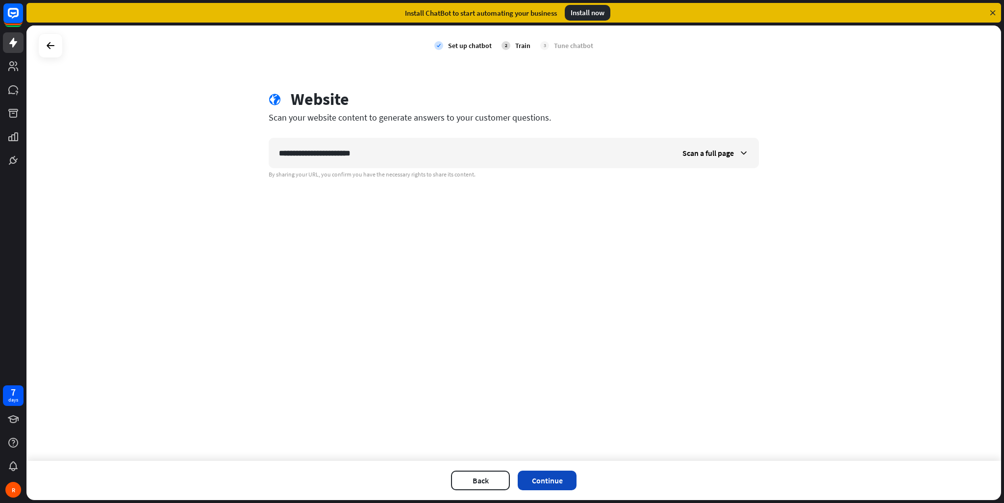
click at [561, 474] on button "Continue" at bounding box center [547, 481] width 59 height 20
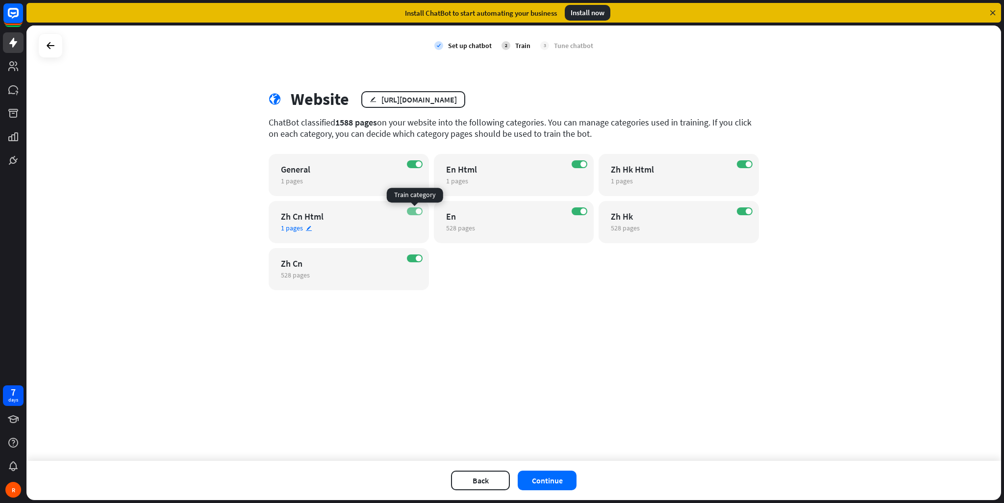
click at [414, 212] on label "ON" at bounding box center [415, 211] width 16 height 8
click at [422, 168] on div "ON" at bounding box center [415, 164] width 16 height 8
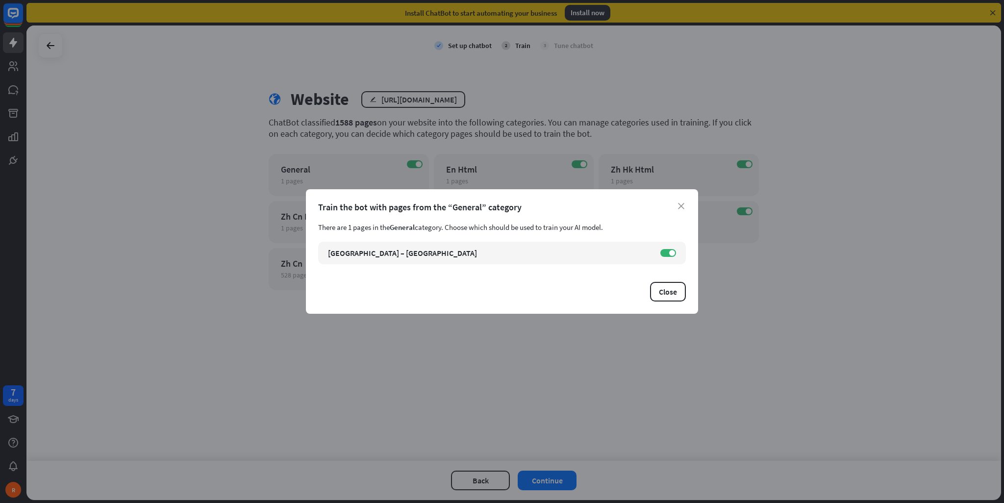
click at [679, 202] on div "Train the bot with pages from the “General” category" at bounding box center [502, 207] width 368 height 11
click at [689, 208] on div "close Train the bot with pages from the “General” category There are 1 pages in…" at bounding box center [502, 251] width 392 height 125
click at [684, 206] on div "close Train the bot with pages from the “General” category There are 1 pages in…" at bounding box center [502, 251] width 392 height 125
click at [671, 297] on button "Close" at bounding box center [668, 292] width 36 height 20
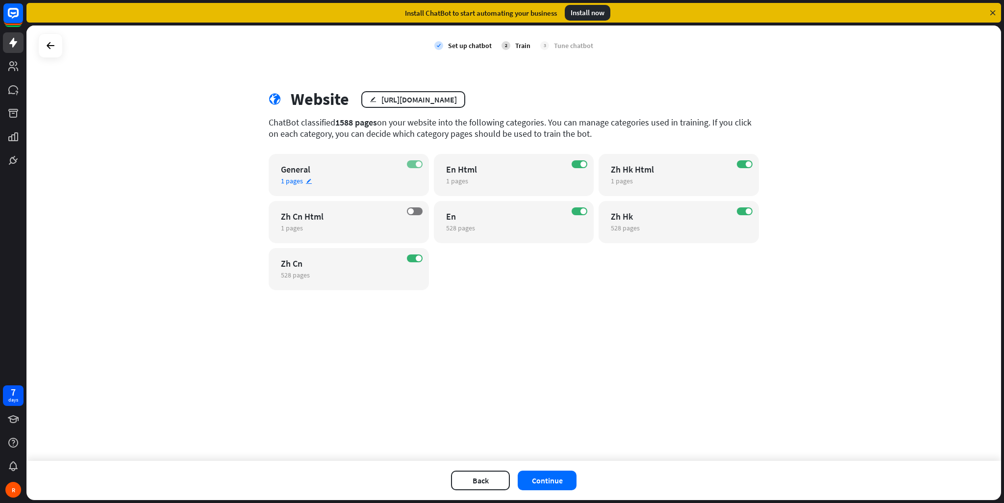
click at [420, 167] on div "ON" at bounding box center [415, 164] width 16 height 8
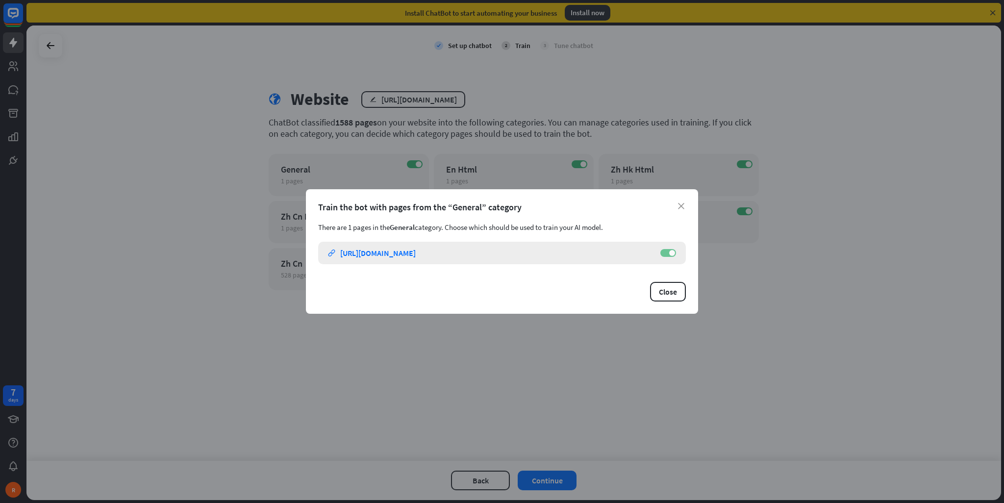
click at [669, 256] on div "[GEOGRAPHIC_DATA] – HKBU link [URL][DOMAIN_NAME] ON" at bounding box center [502, 253] width 368 height 23
click at [670, 254] on span at bounding box center [672, 253] width 6 height 6
click at [675, 287] on button "Close" at bounding box center [668, 292] width 36 height 20
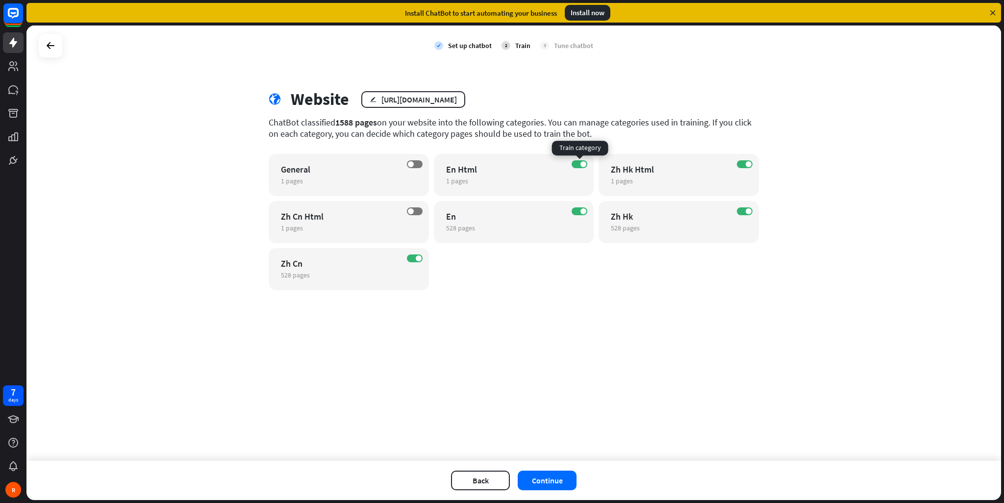
drag, startPoint x: 580, startPoint y: 164, endPoint x: 595, endPoint y: 158, distance: 16.1
click at [579, 163] on label "ON" at bounding box center [580, 164] width 16 height 8
drag, startPoint x: 745, startPoint y: 169, endPoint x: 742, endPoint y: 160, distance: 9.2
click at [742, 160] on div "ON Zh Hk Html 1 pages edit" at bounding box center [679, 175] width 160 height 42
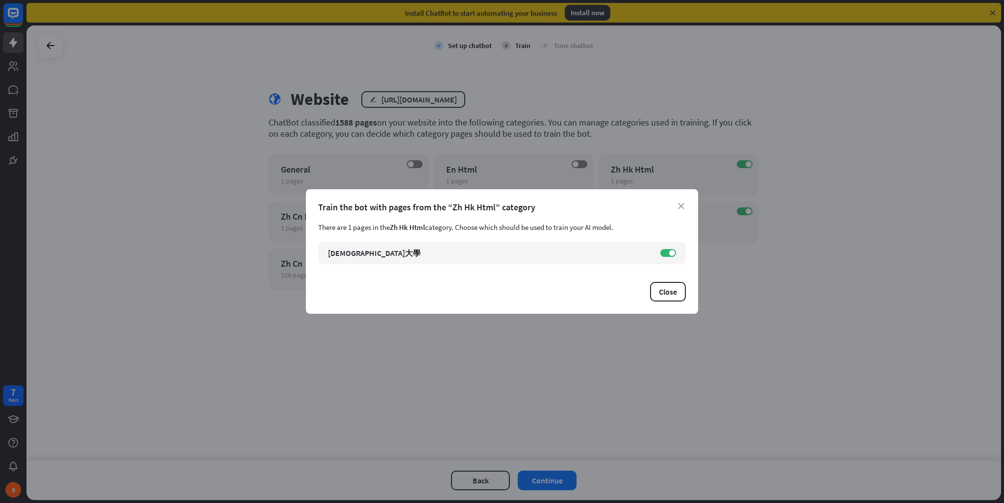
drag, startPoint x: 742, startPoint y: 163, endPoint x: 735, endPoint y: 169, distance: 8.7
click at [739, 165] on div "close Train the bot with pages from the “Zh Hk Html” category There are 1 pages…" at bounding box center [502, 251] width 1004 height 503
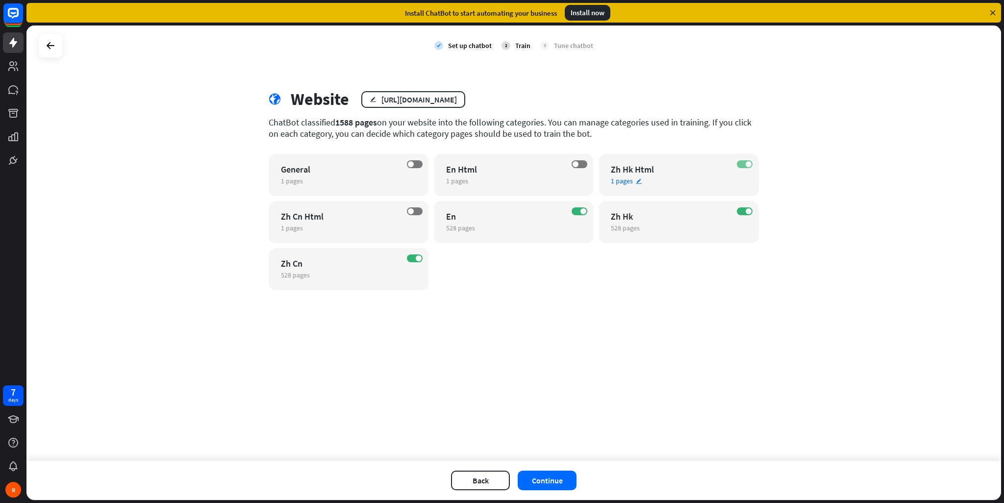
click at [741, 163] on label "ON" at bounding box center [745, 164] width 16 height 8
click at [742, 212] on label "ON" at bounding box center [745, 211] width 16 height 8
click at [415, 259] on label "ON" at bounding box center [415, 259] width 16 height 8
click at [565, 472] on button "Continue" at bounding box center [547, 481] width 59 height 20
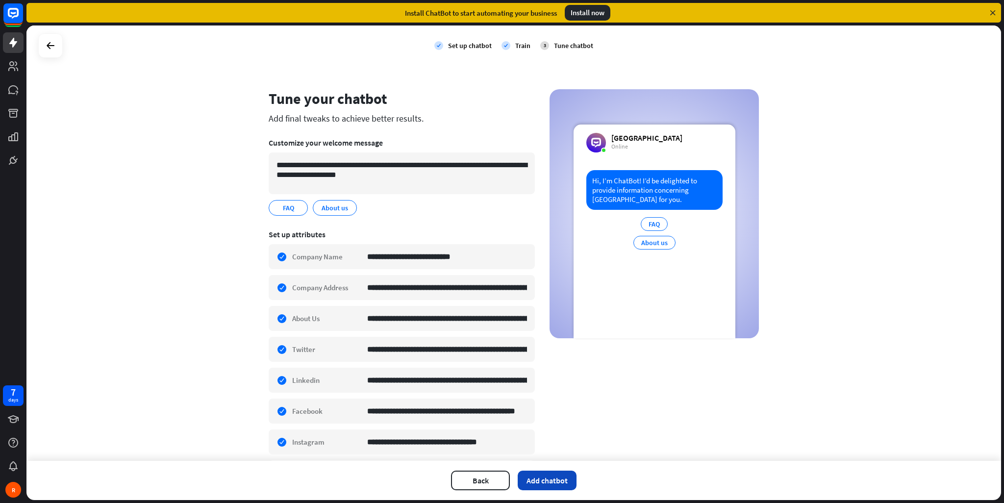
click at [570, 483] on button "Add chatbot" at bounding box center [547, 481] width 59 height 20
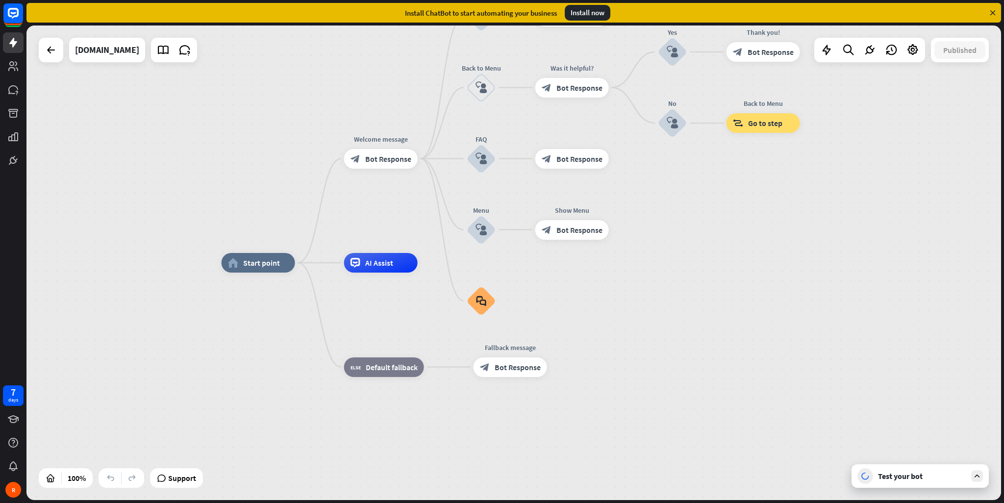
click at [960, 481] on div "Test your bot" at bounding box center [920, 476] width 137 height 24
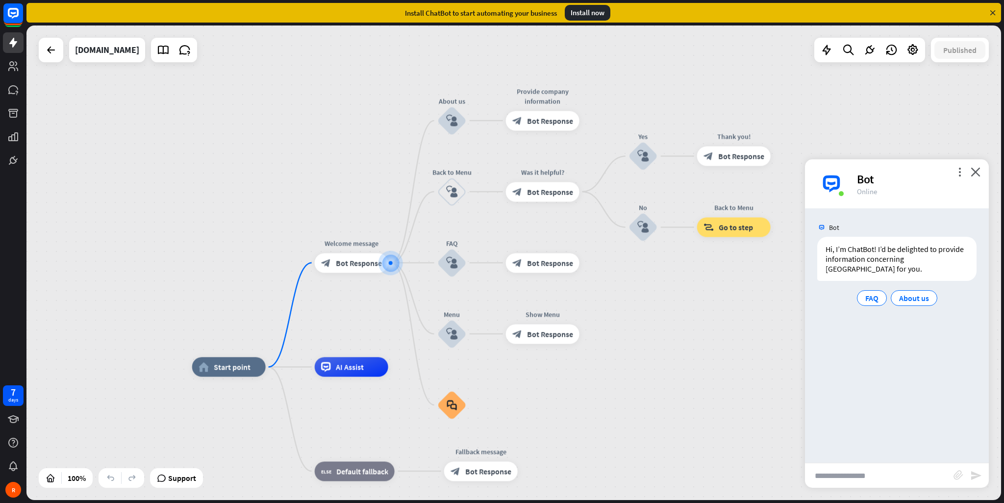
click at [865, 484] on input "text" at bounding box center [879, 475] width 149 height 25
type input "**********"
click at [973, 480] on icon "send" at bounding box center [977, 476] width 12 height 12
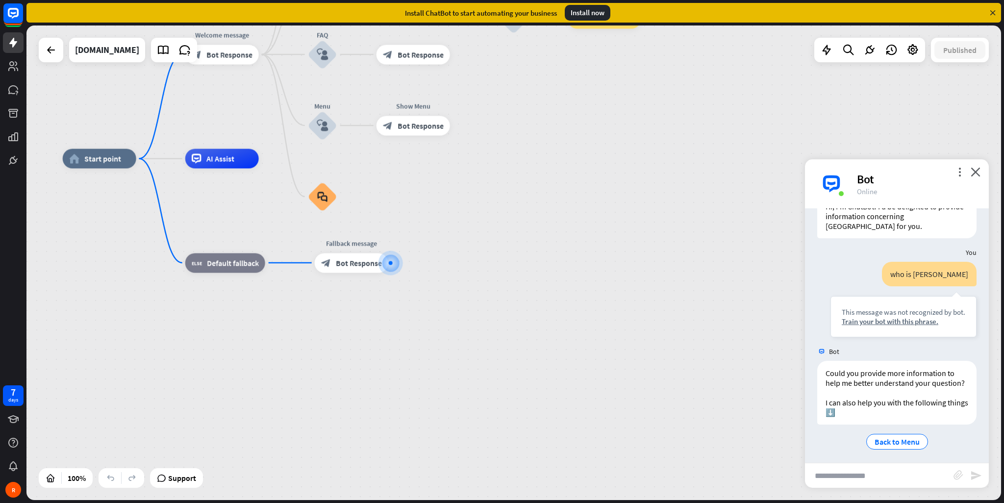
scroll to position [55, 0]
click at [221, 155] on span "AI Assist" at bounding box center [220, 159] width 28 height 10
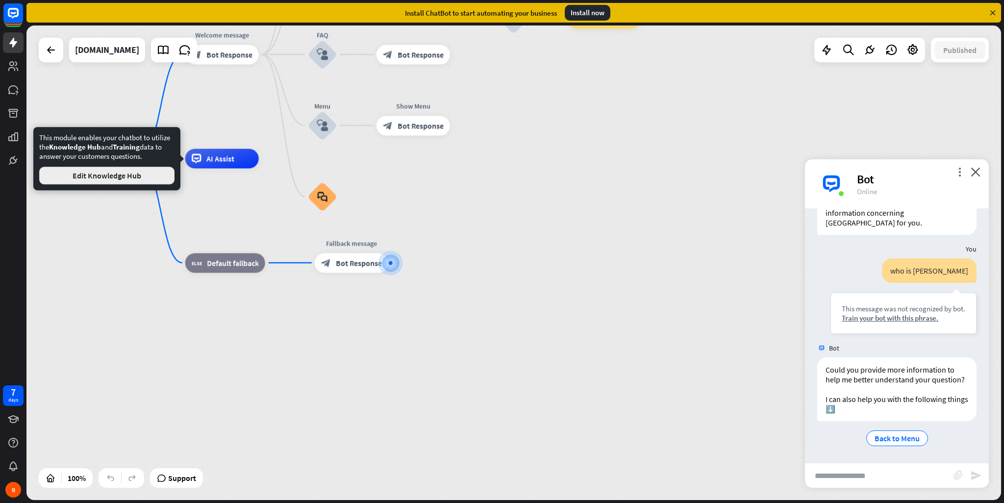
click at [137, 178] on button "Edit Knowledge Hub" at bounding box center [106, 176] width 135 height 18
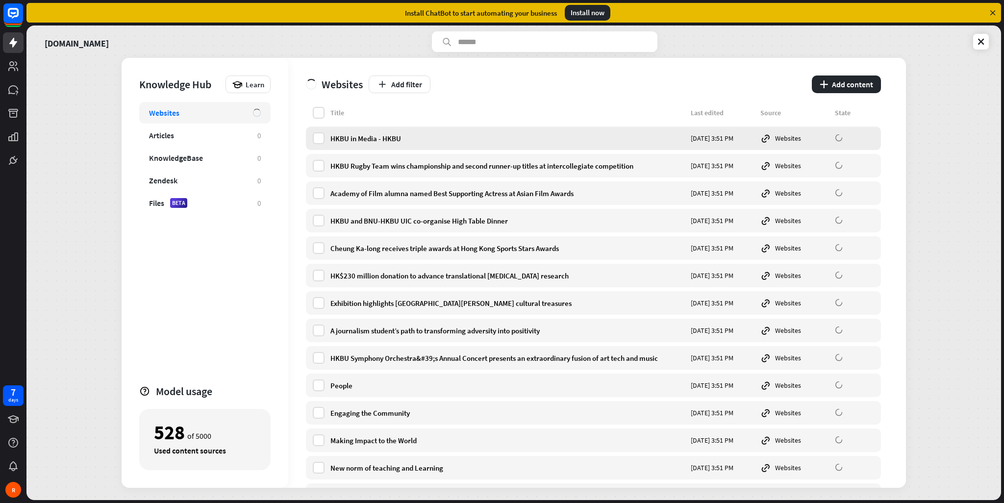
click at [567, 131] on div "HKBU in Media - HKBU [DATE] 3:51 PM Websites" at bounding box center [593, 139] width 575 height 24
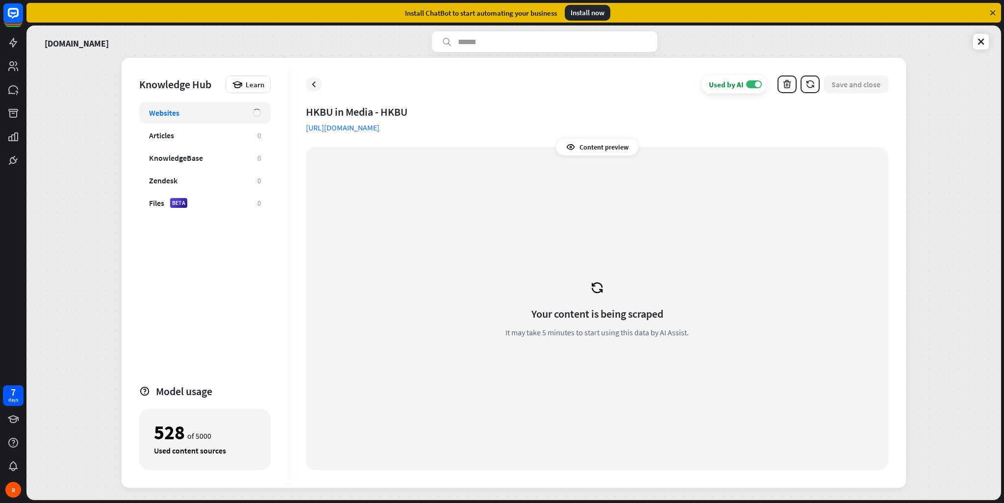
drag, startPoint x: 469, startPoint y: 264, endPoint x: 411, endPoint y: 192, distance: 92.4
click at [471, 264] on div "Your content is being scraped It may take 5 minutes to start using this data by…" at bounding box center [597, 309] width 559 height 300
click at [311, 81] on icon at bounding box center [314, 84] width 10 height 10
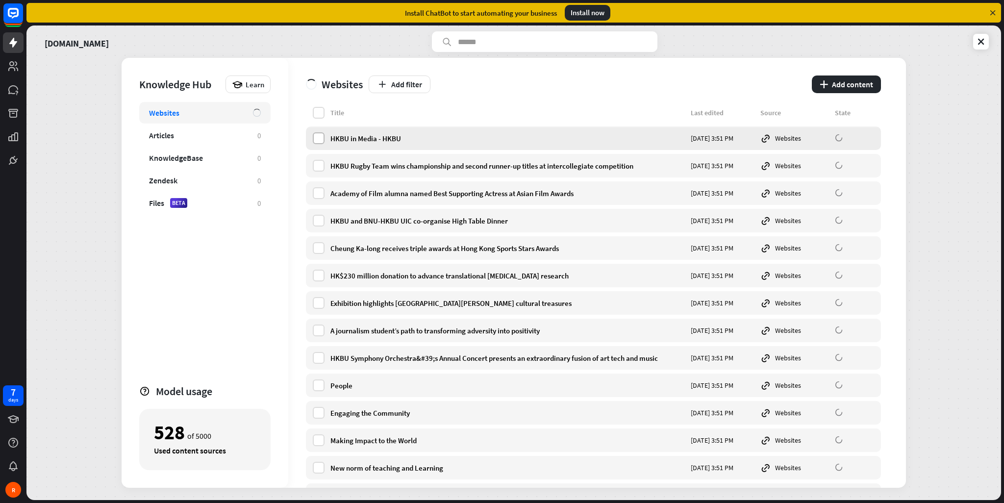
click at [322, 134] on label at bounding box center [319, 138] width 12 height 12
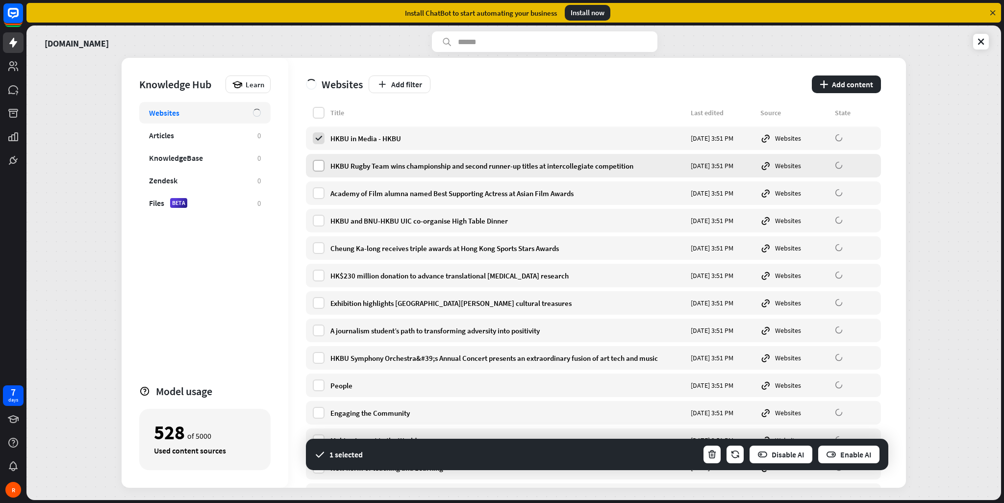
click at [322, 168] on label at bounding box center [319, 166] width 12 height 12
click at [314, 102] on div "Websites Add filter plus Add content" at bounding box center [593, 82] width 575 height 49
click at [323, 113] on label at bounding box center [319, 113] width 12 height 12
click at [849, 458] on button "Enable AI" at bounding box center [849, 455] width 63 height 20
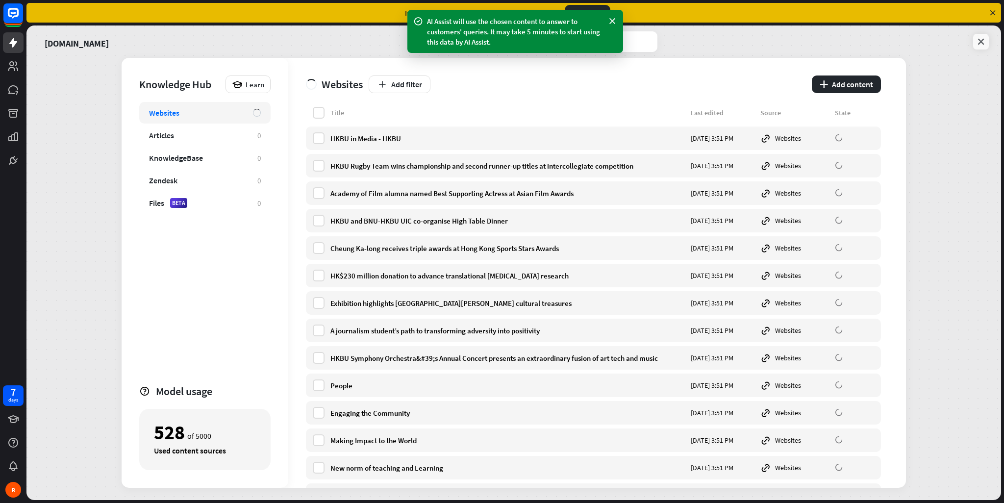
click at [989, 43] on link at bounding box center [981, 42] width 16 height 16
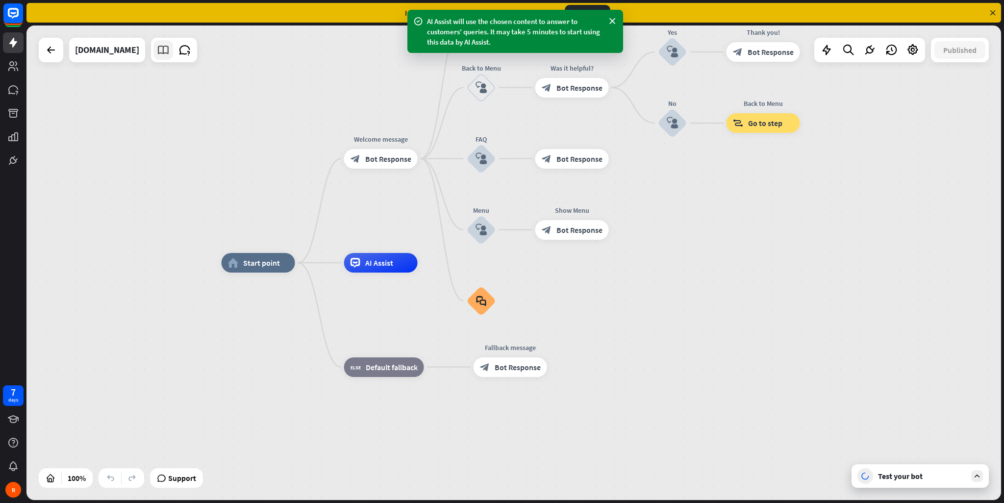
click at [156, 53] on link at bounding box center [164, 50] width 20 height 20
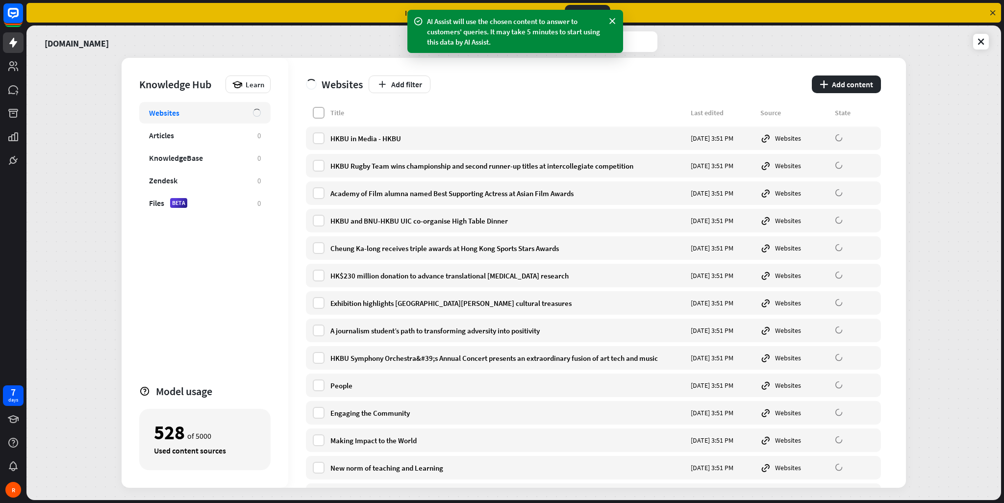
click at [316, 114] on label at bounding box center [319, 113] width 12 height 12
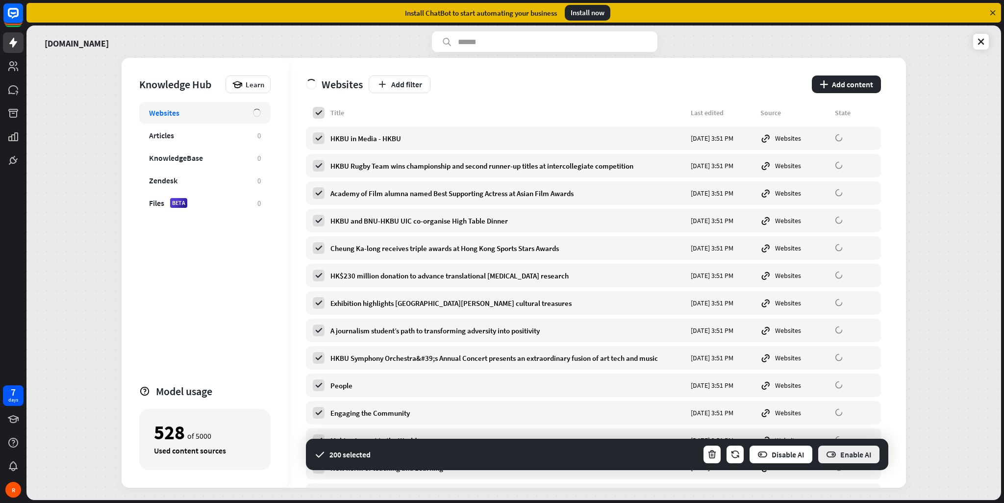
click at [864, 458] on button "Enable AI" at bounding box center [849, 455] width 63 height 20
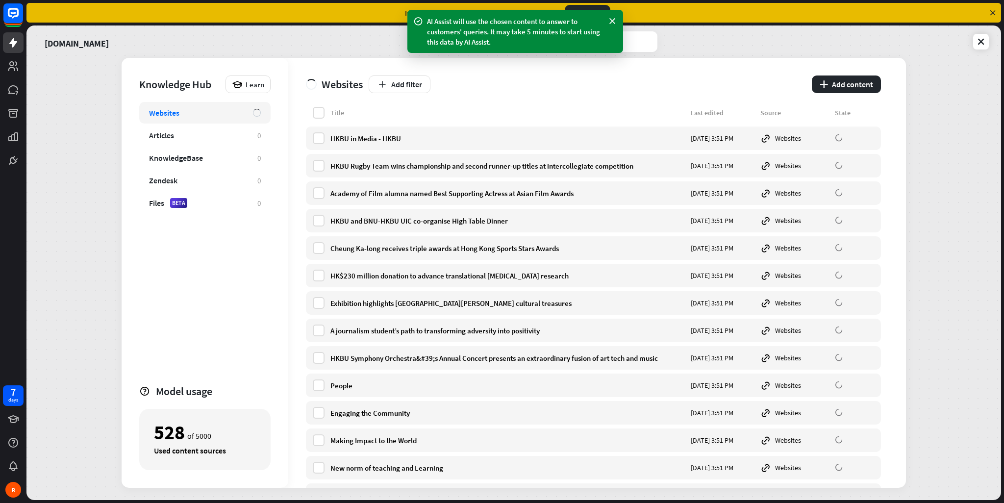
click at [970, 43] on div "[DOMAIN_NAME]" at bounding box center [514, 41] width 950 height 21
click at [991, 48] on div "[DOMAIN_NAME] Knowledge Hub Learn Websites Articles 0 KnowledgeBase 0 Zendesk 0…" at bounding box center [513, 263] width 975 height 475
click at [975, 36] on link at bounding box center [981, 42] width 16 height 16
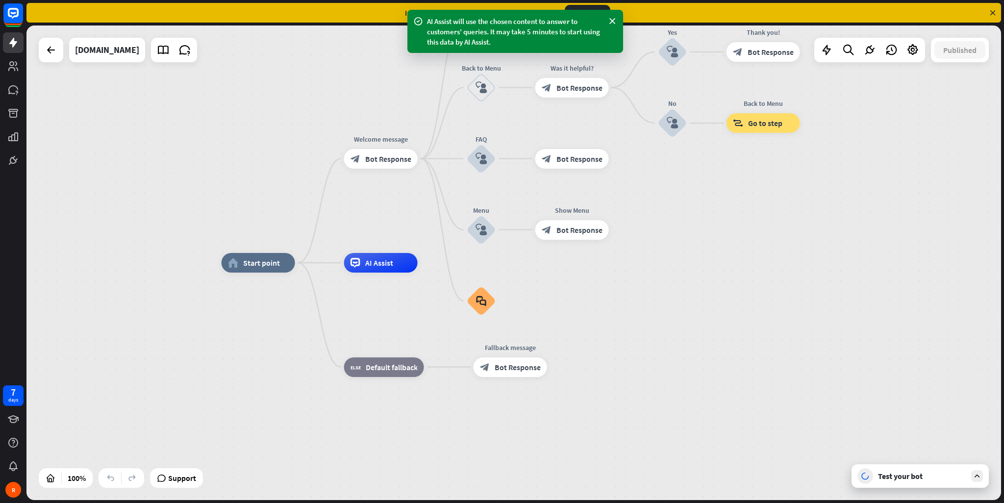
click at [904, 475] on div "Test your bot" at bounding box center [922, 476] width 88 height 10
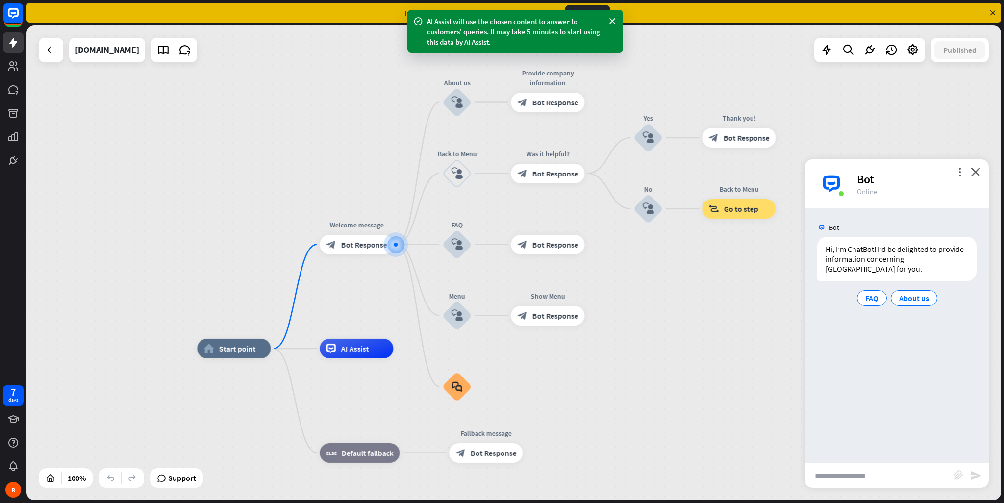
click at [851, 466] on input "text" at bounding box center [879, 475] width 149 height 25
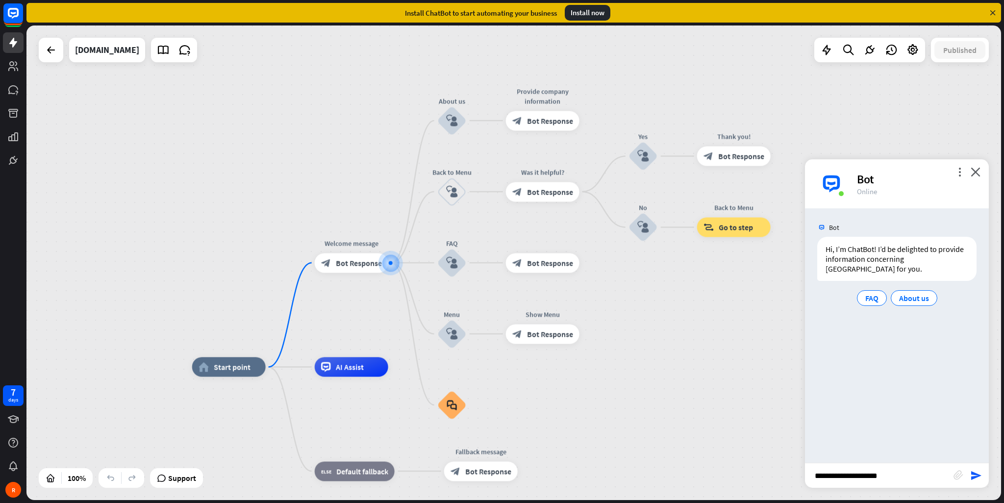
type input "**********"
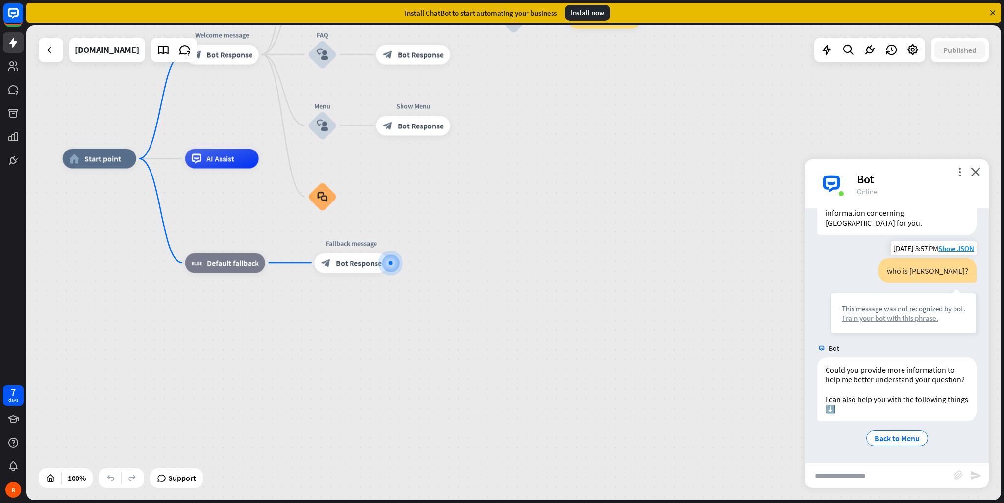
scroll to position [55, 0]
click at [852, 413] on div "Could you provide more information to help me better understand your question? …" at bounding box center [897, 390] width 159 height 64
click at [879, 436] on span "Back to Menu" at bounding box center [897, 439] width 45 height 10
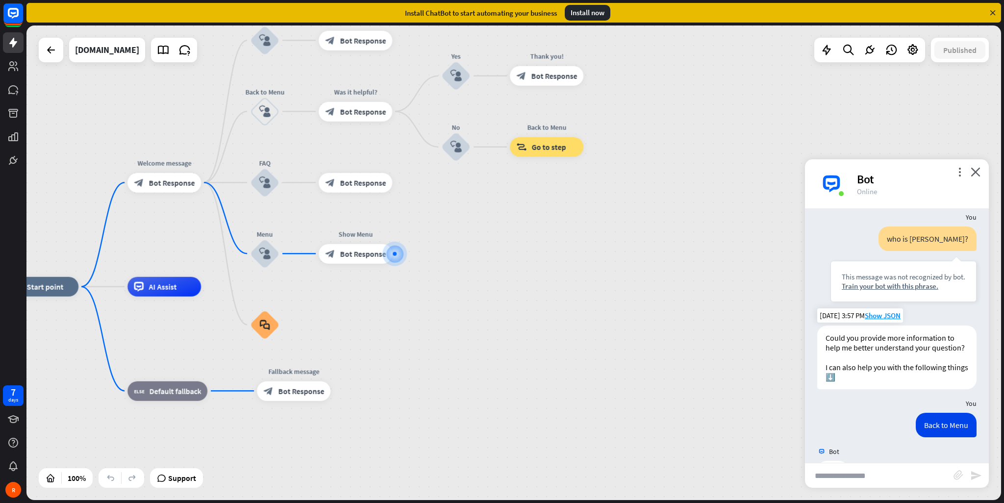
scroll to position [125, 0]
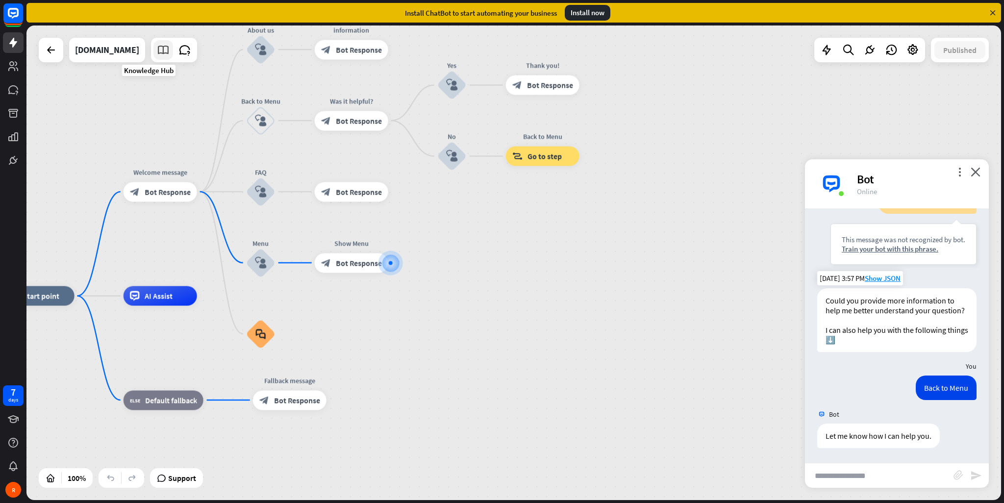
click at [157, 53] on icon at bounding box center [163, 50] width 13 height 13
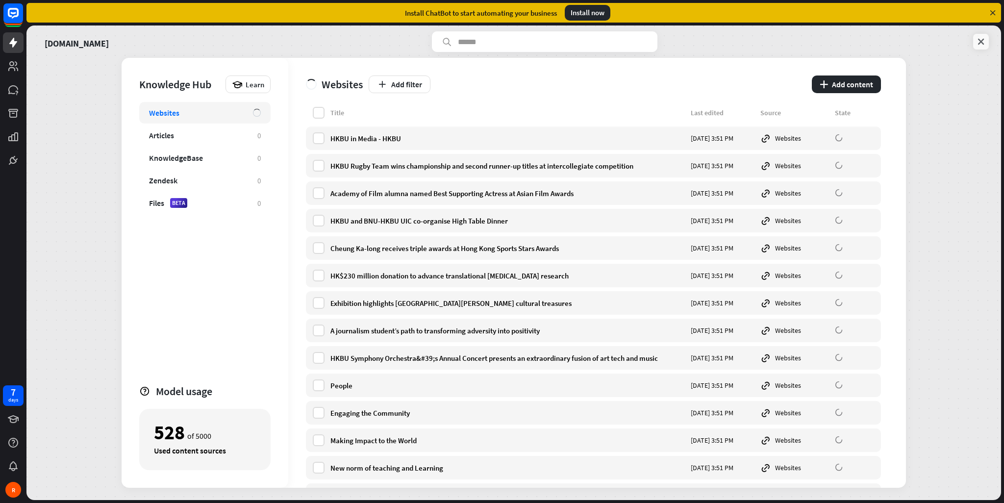
click at [981, 48] on link at bounding box center [981, 42] width 16 height 16
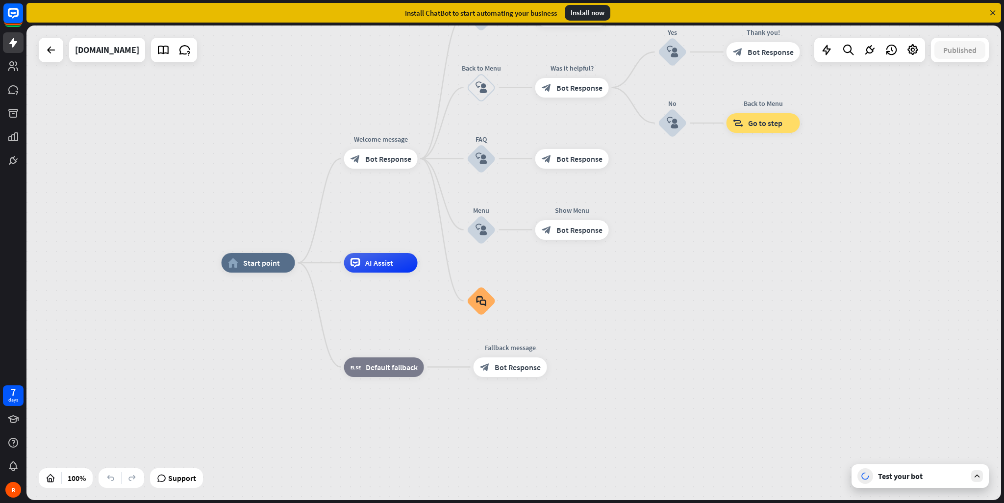
click at [951, 486] on div "Test your bot" at bounding box center [920, 476] width 137 height 24
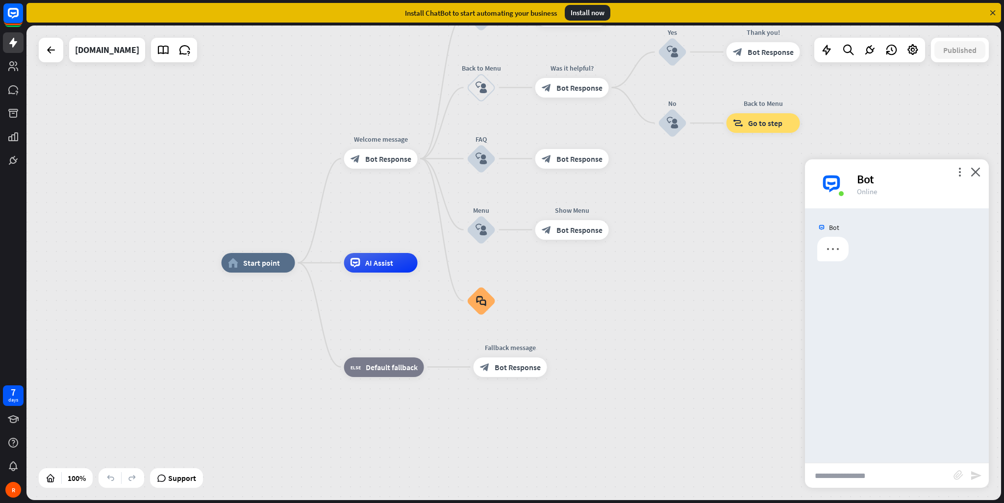
click at [900, 485] on input "text" at bounding box center [879, 475] width 149 height 25
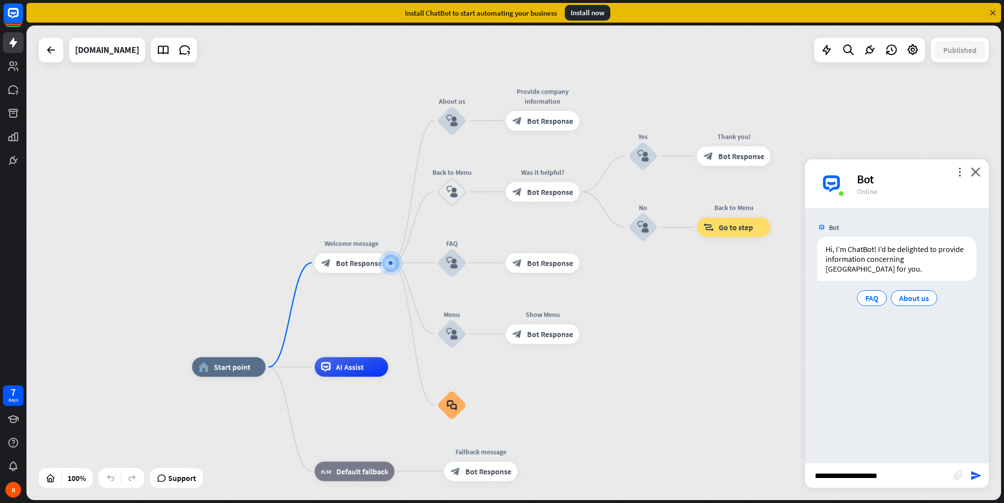
type input "**********"
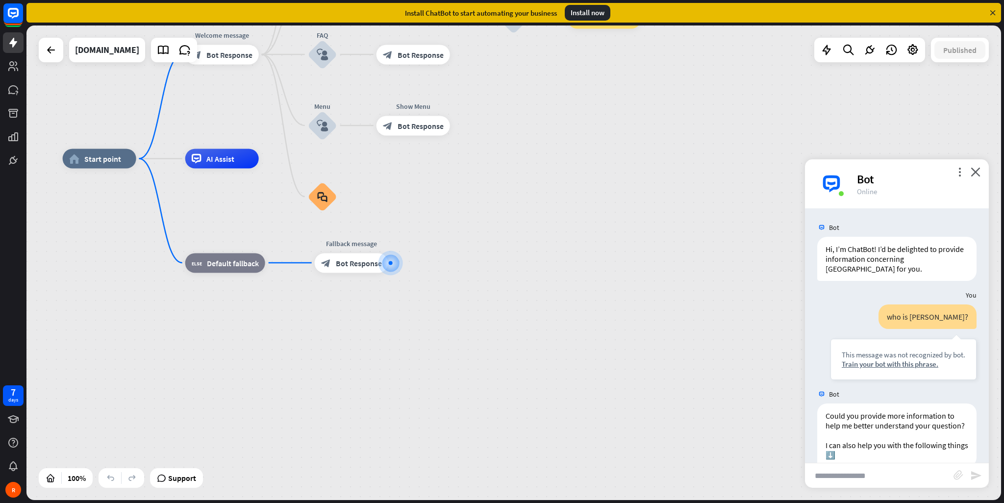
scroll to position [55, 0]
